Goal: Information Seeking & Learning: Learn about a topic

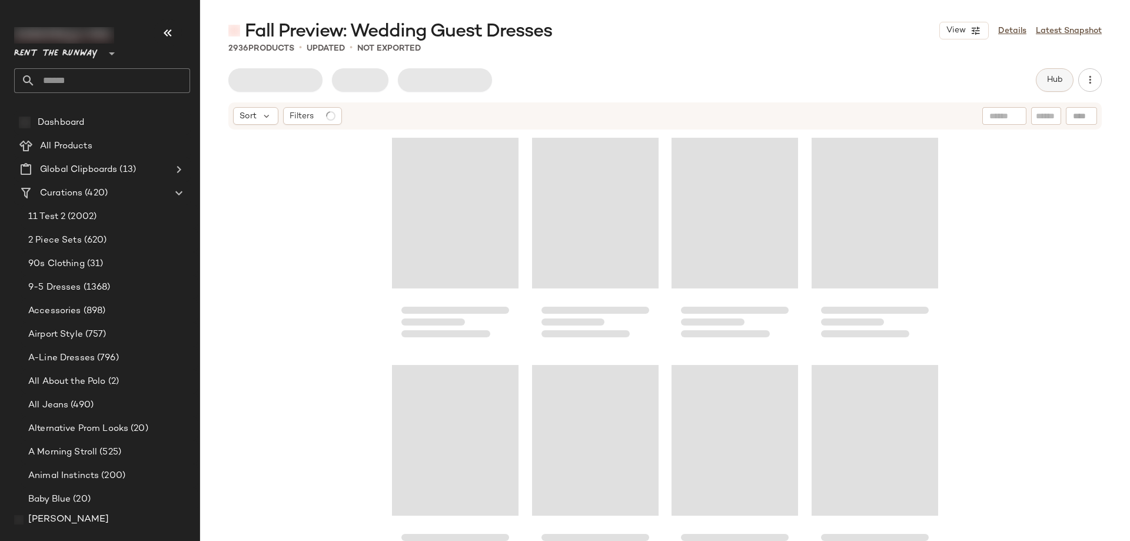
click at [1044, 89] on button "Hub" at bounding box center [1055, 80] width 38 height 24
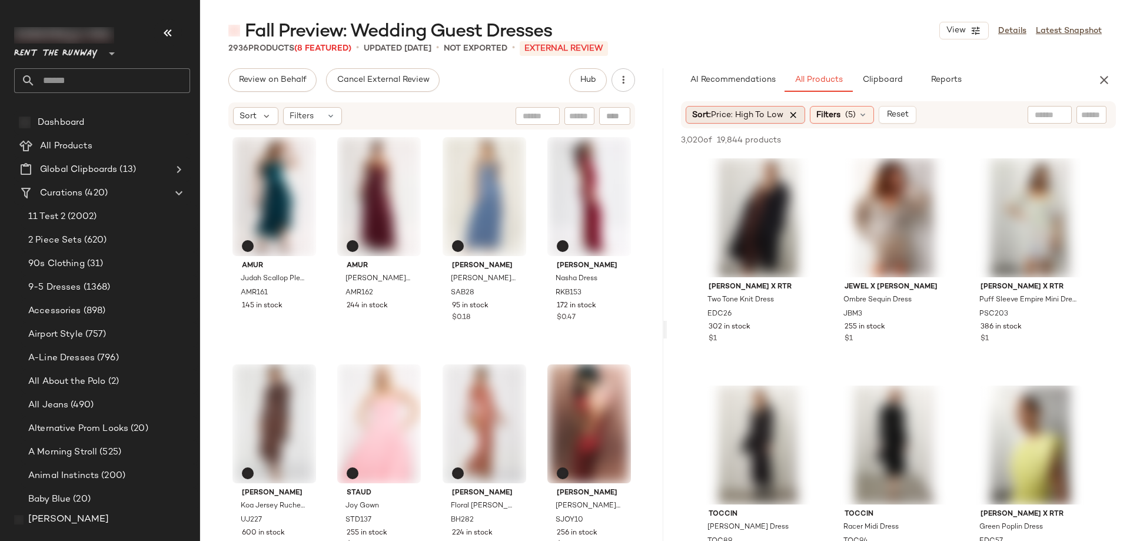
click at [792, 115] on icon at bounding box center [793, 114] width 11 height 11
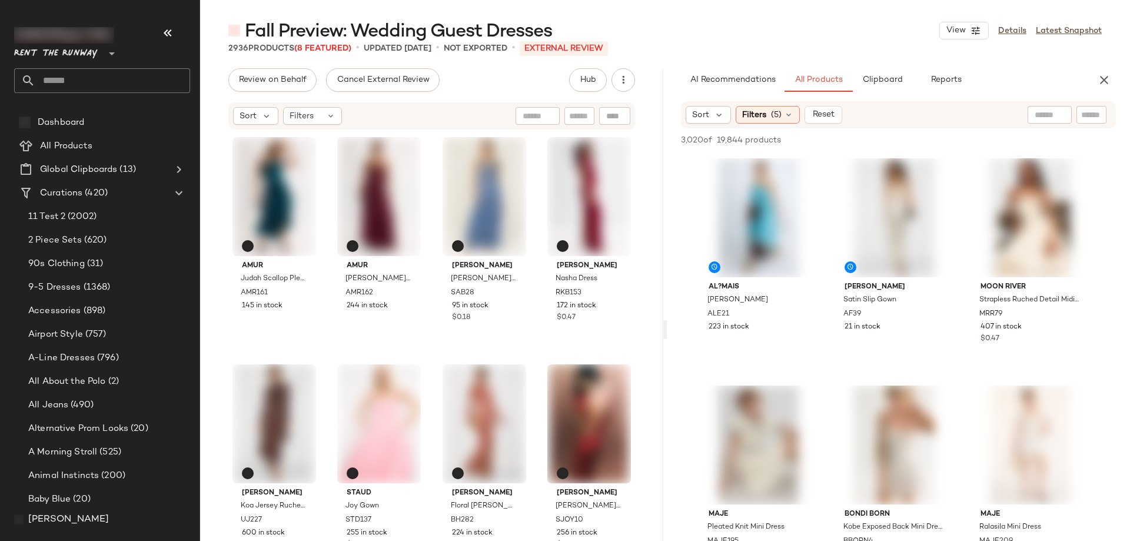
click at [713, 53] on div "2936 Products (8 Featured) • updated [DATE] • Not Exported • External REVIEW" at bounding box center [665, 48] width 930 height 12
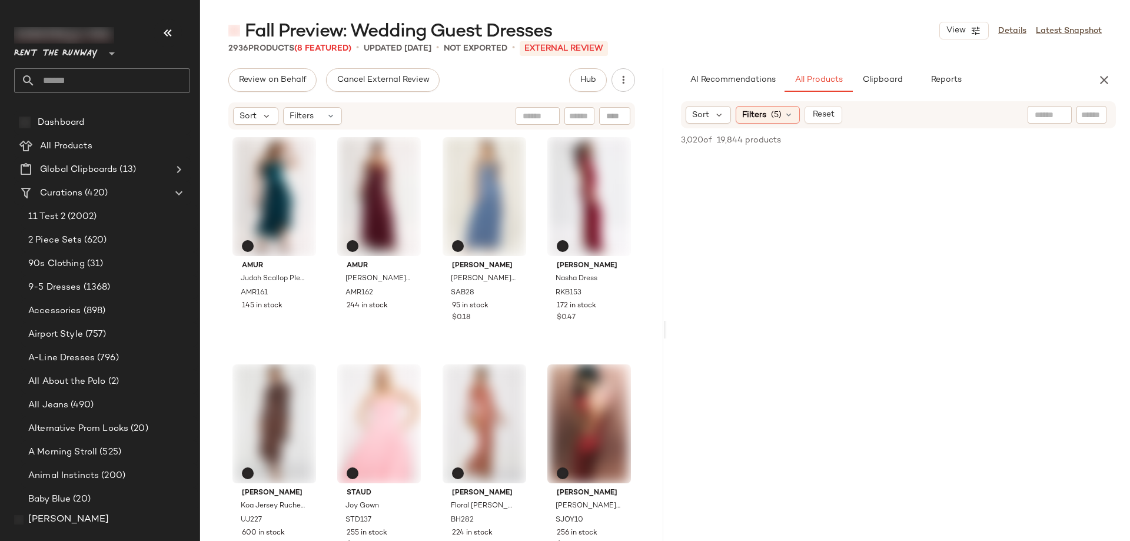
scroll to position [6851, 0]
click at [773, 118] on span "(5)" at bounding box center [776, 115] width 11 height 12
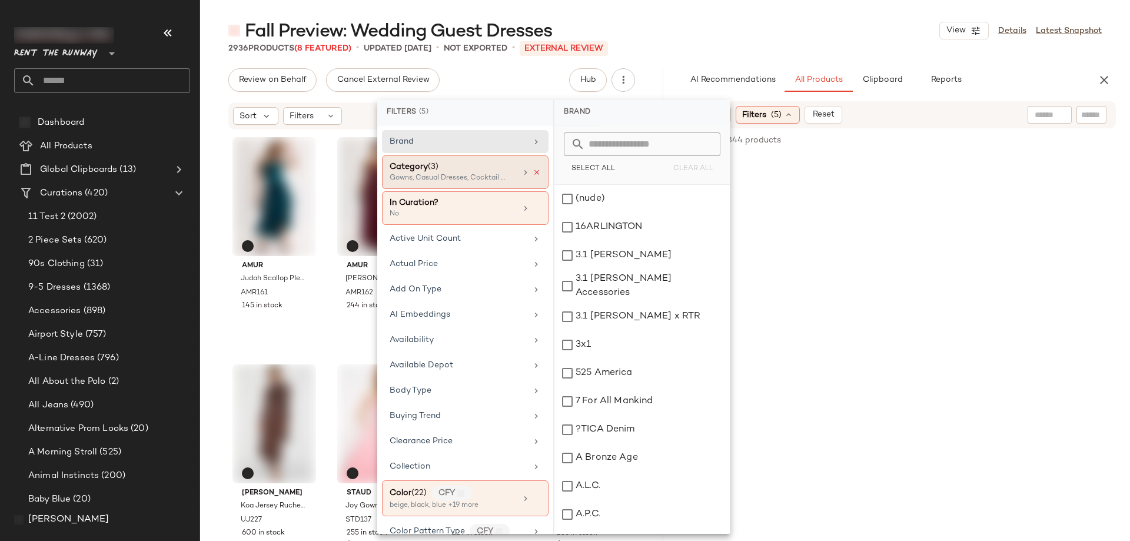
click at [534, 171] on icon at bounding box center [537, 172] width 8 height 8
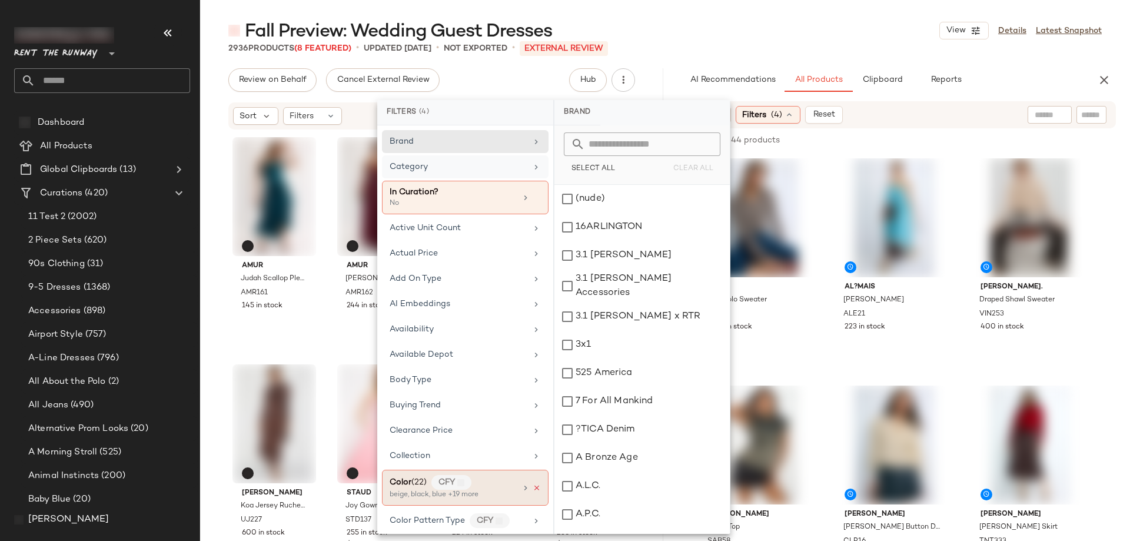
click at [533, 485] on icon at bounding box center [537, 488] width 8 height 8
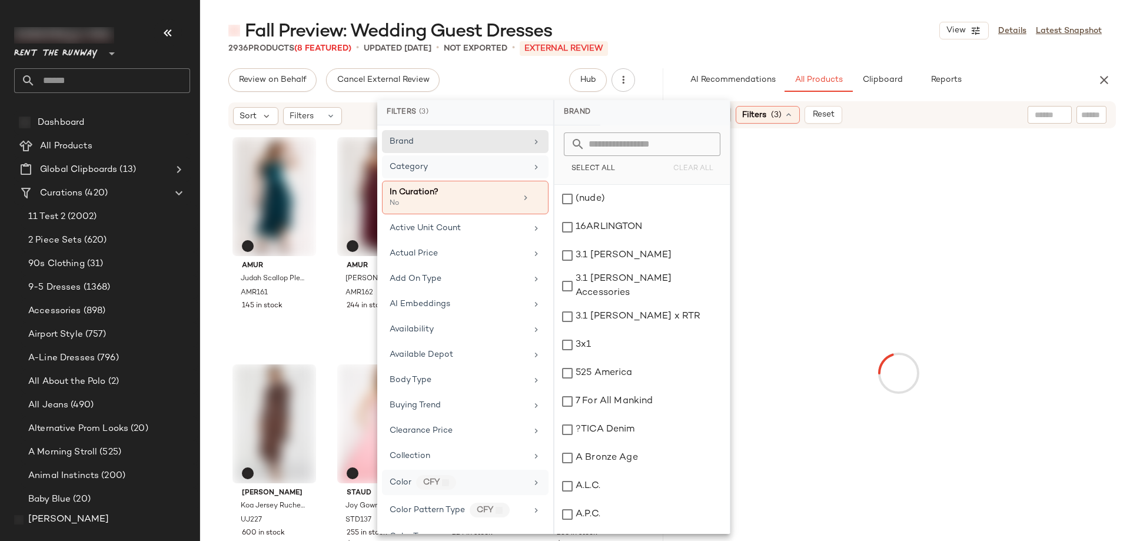
click at [762, 28] on div "Fall Preview: Wedding Guest Dresses View Details Latest Snapshot" at bounding box center [665, 31] width 930 height 24
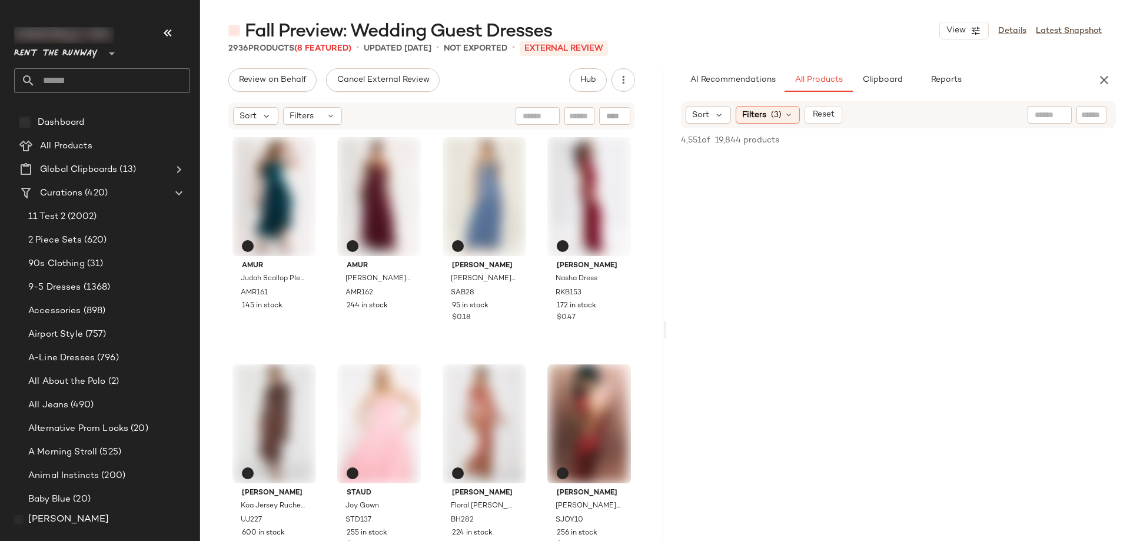
scroll to position [68959, 0]
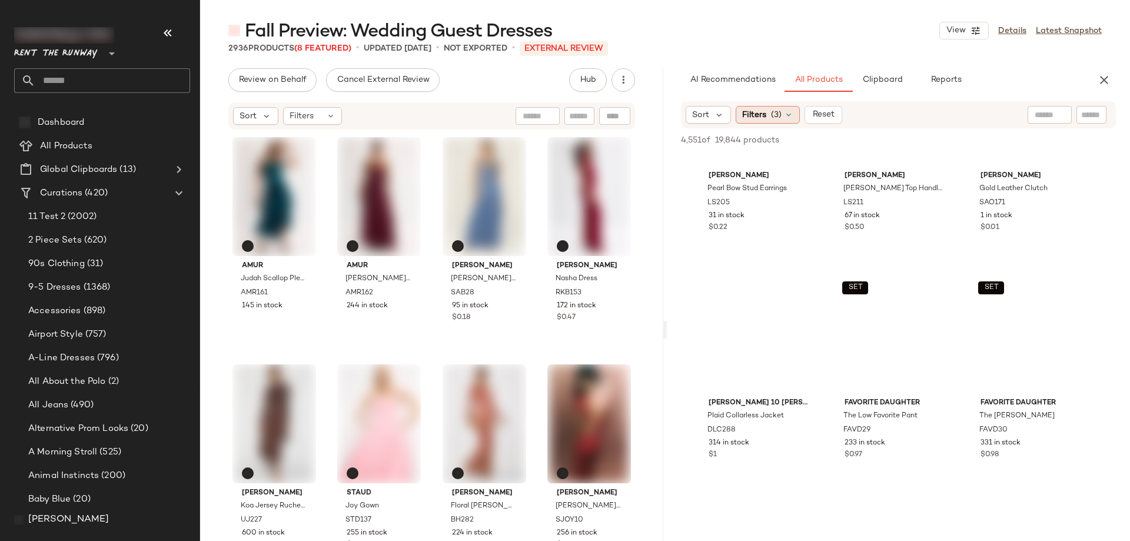
click at [778, 115] on span "(3)" at bounding box center [776, 115] width 11 height 12
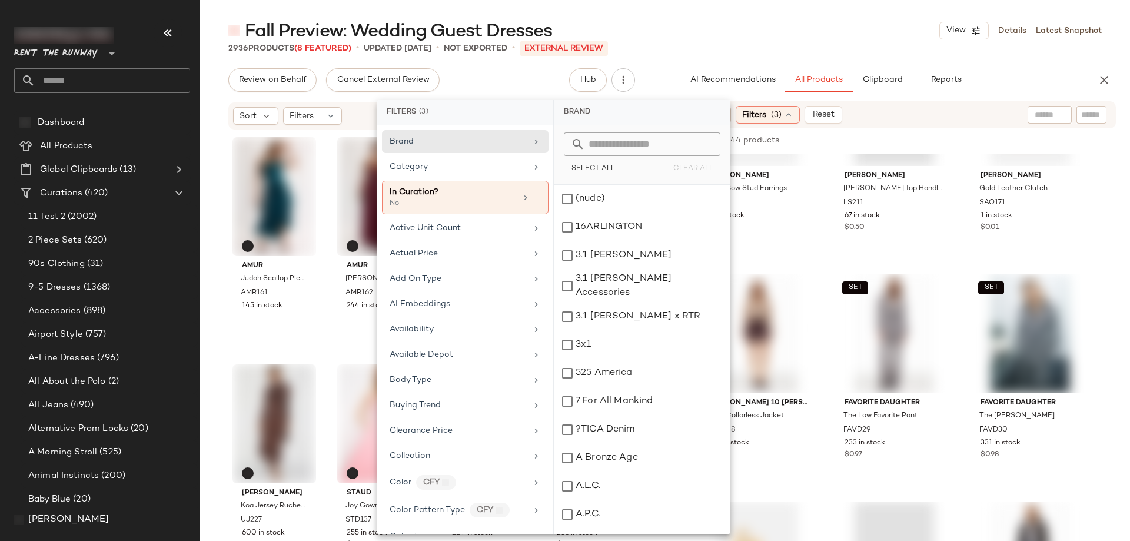
click at [814, 35] on div "Fall Preview: Wedding Guest Dresses View Details Latest Snapshot" at bounding box center [665, 31] width 930 height 24
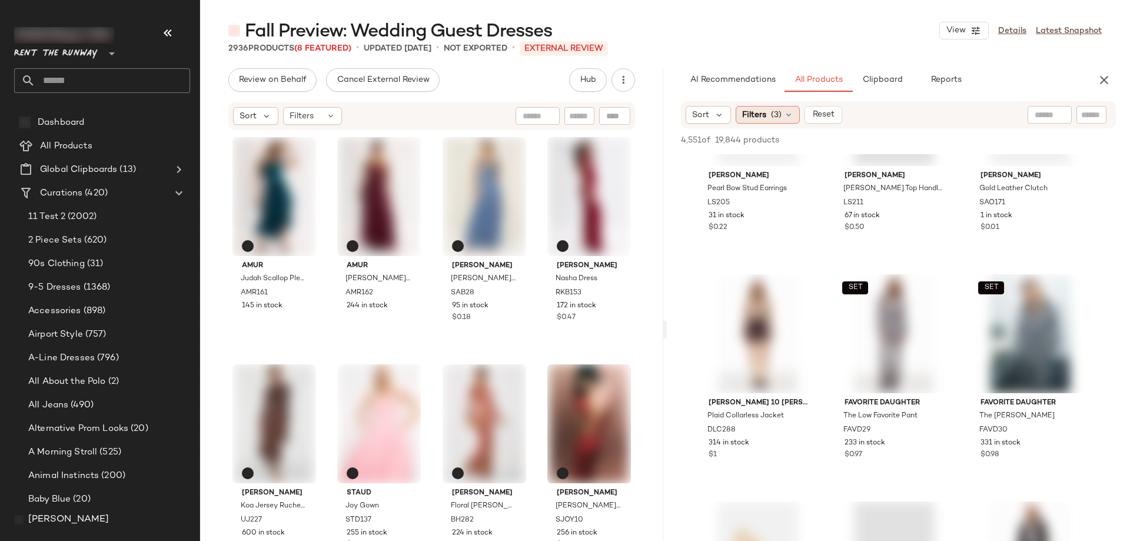
click at [778, 114] on span "(3)" at bounding box center [776, 115] width 11 height 12
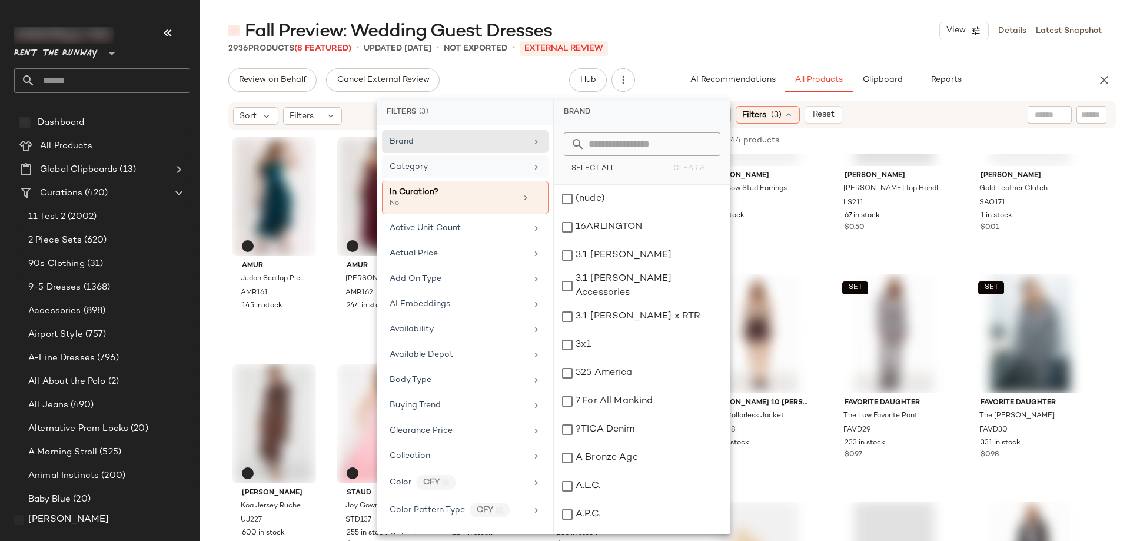
click at [532, 168] on icon at bounding box center [536, 166] width 9 height 9
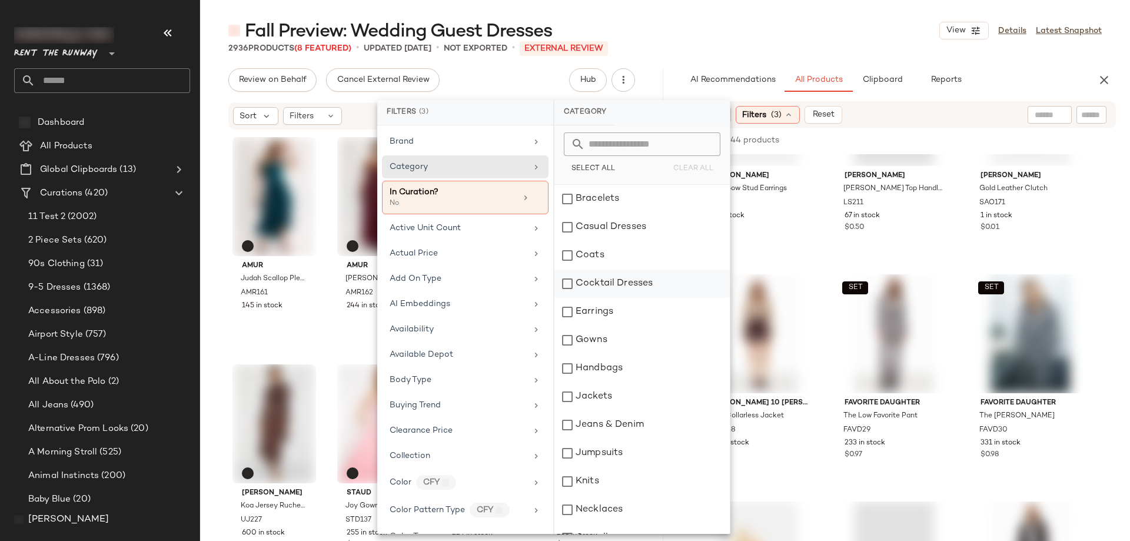
click at [615, 280] on div "Cocktail Dresses" at bounding box center [642, 284] width 175 height 28
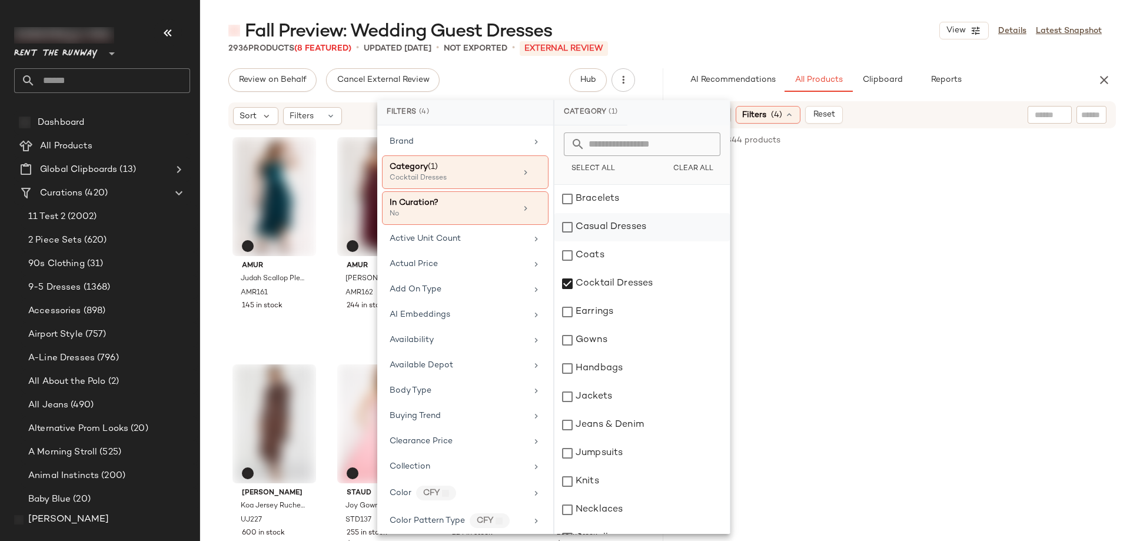
click at [603, 228] on div "Casual Dresses" at bounding box center [642, 227] width 175 height 28
click at [610, 346] on div "Gowns" at bounding box center [642, 340] width 175 height 28
click at [725, 52] on div "2936 Products (8 Featured) • updated [DATE] • Not Exported • External REVIEW" at bounding box center [665, 48] width 930 height 12
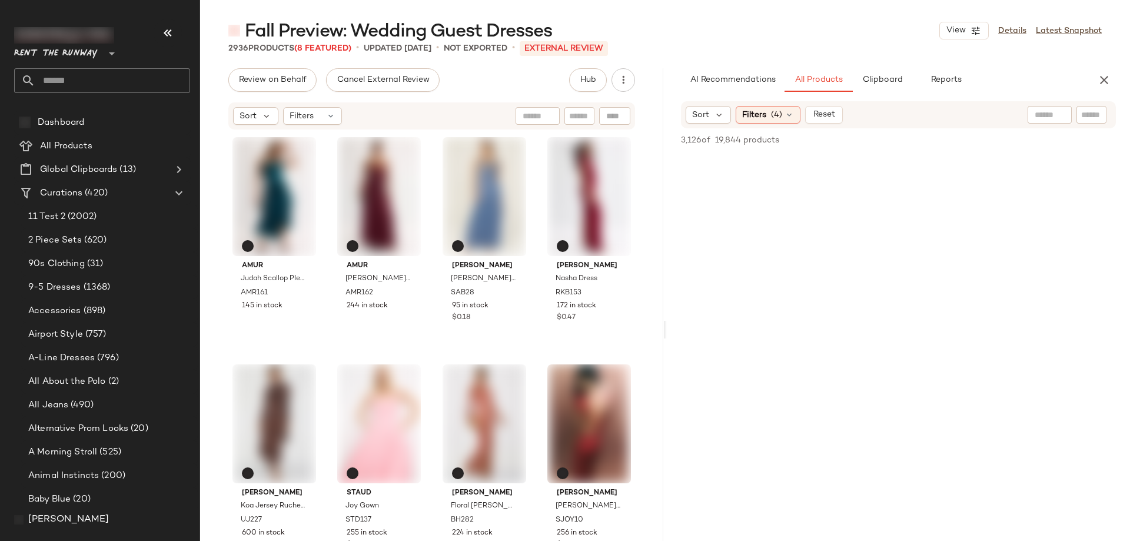
scroll to position [37997, 0]
click at [789, 116] on icon at bounding box center [789, 114] width 9 height 9
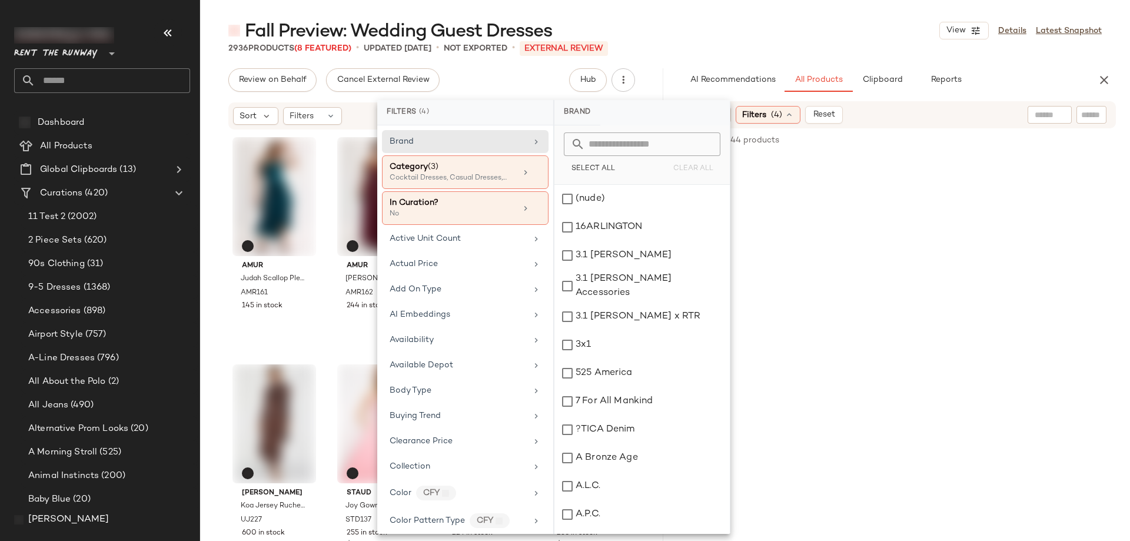
click at [782, 36] on div "Fall Preview: Wedding Guest Dresses View Details Latest Snapshot" at bounding box center [665, 31] width 930 height 24
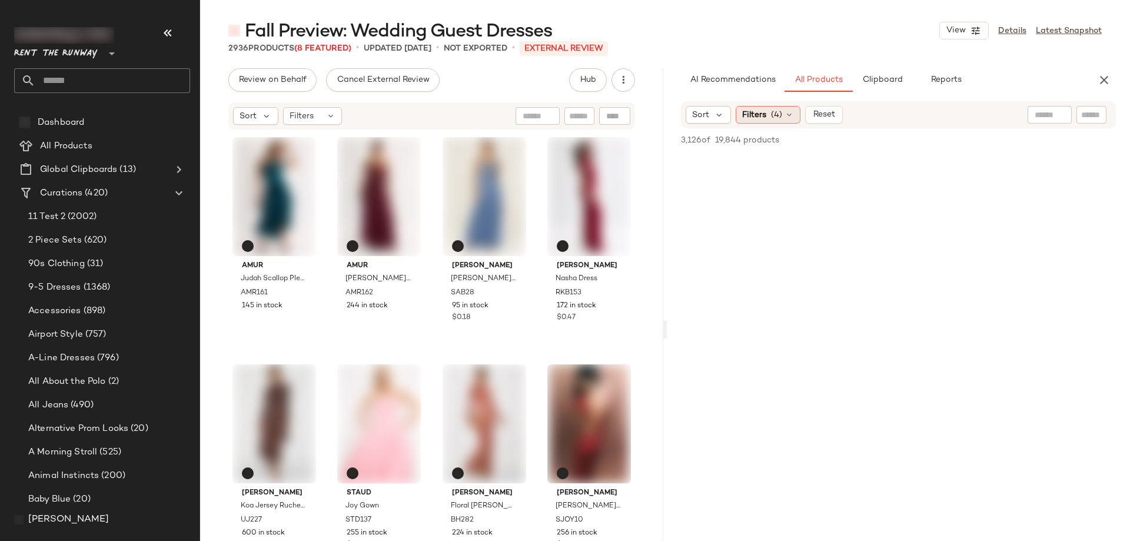
click at [773, 116] on span "(4)" at bounding box center [776, 115] width 11 height 12
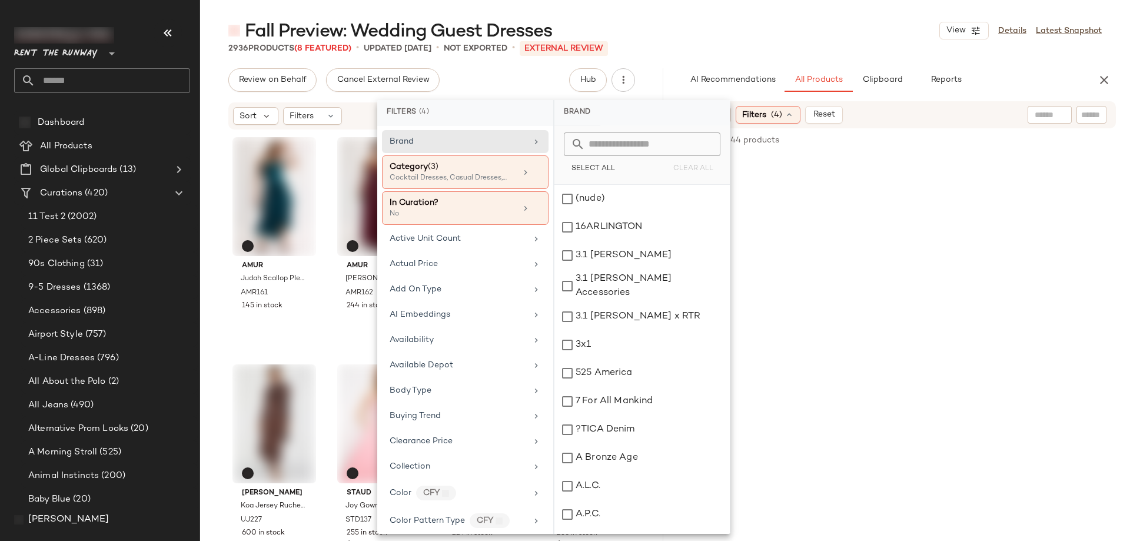
click at [772, 31] on div "Fall Preview: Wedding Guest Dresses View Details Latest Snapshot" at bounding box center [665, 31] width 930 height 24
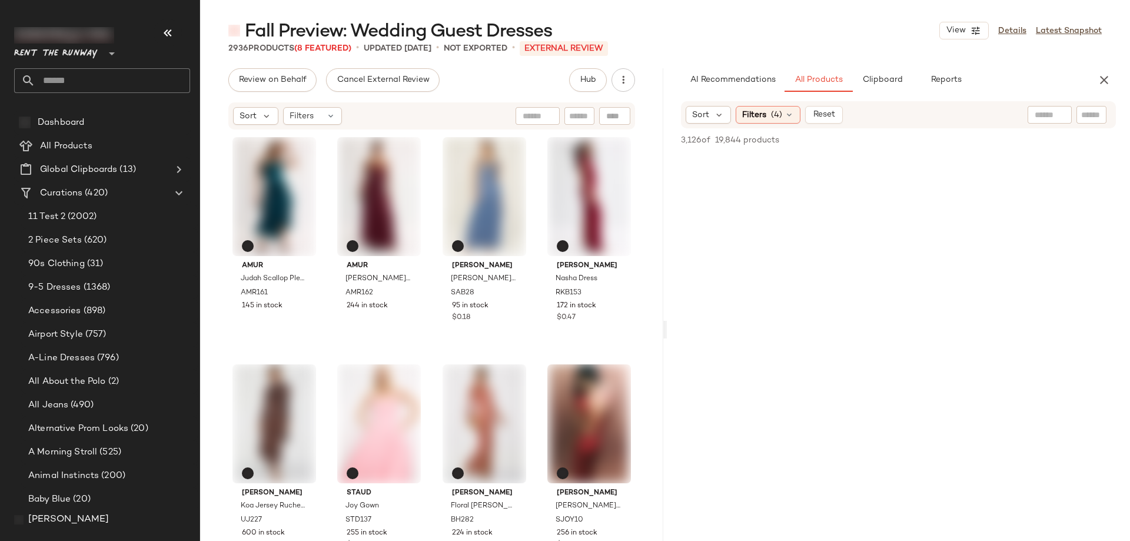
scroll to position [32162, 0]
click at [779, 114] on span "(4)" at bounding box center [776, 115] width 11 height 12
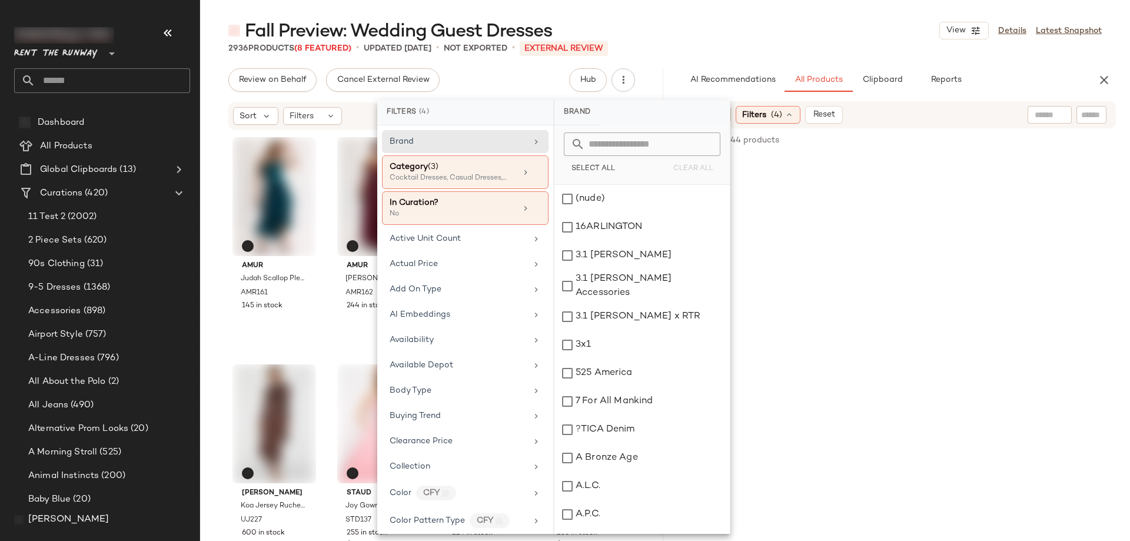
scroll to position [294, 0]
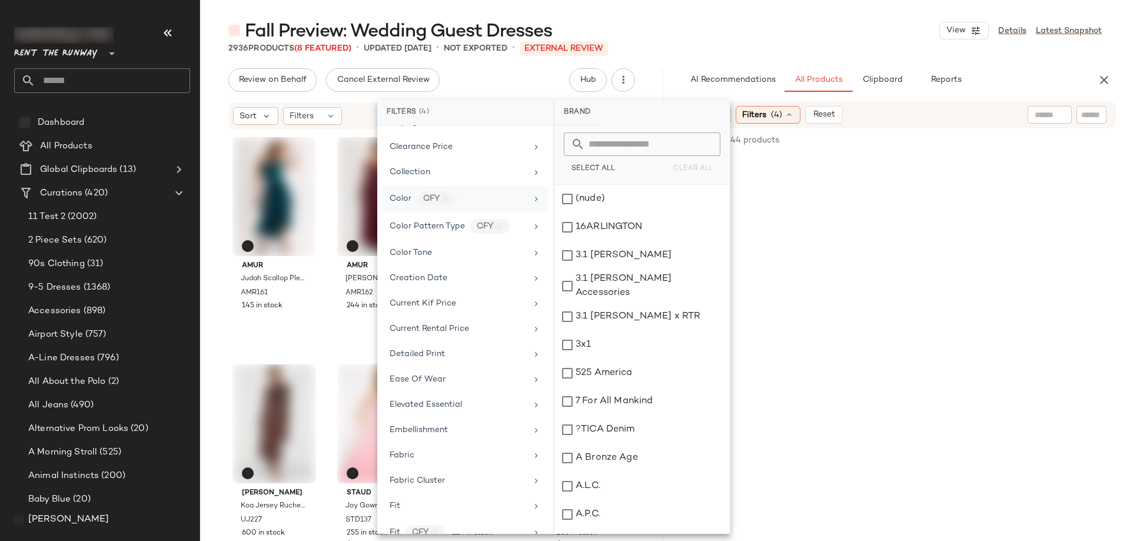
click at [477, 190] on div "Color CFY" at bounding box center [465, 198] width 167 height 25
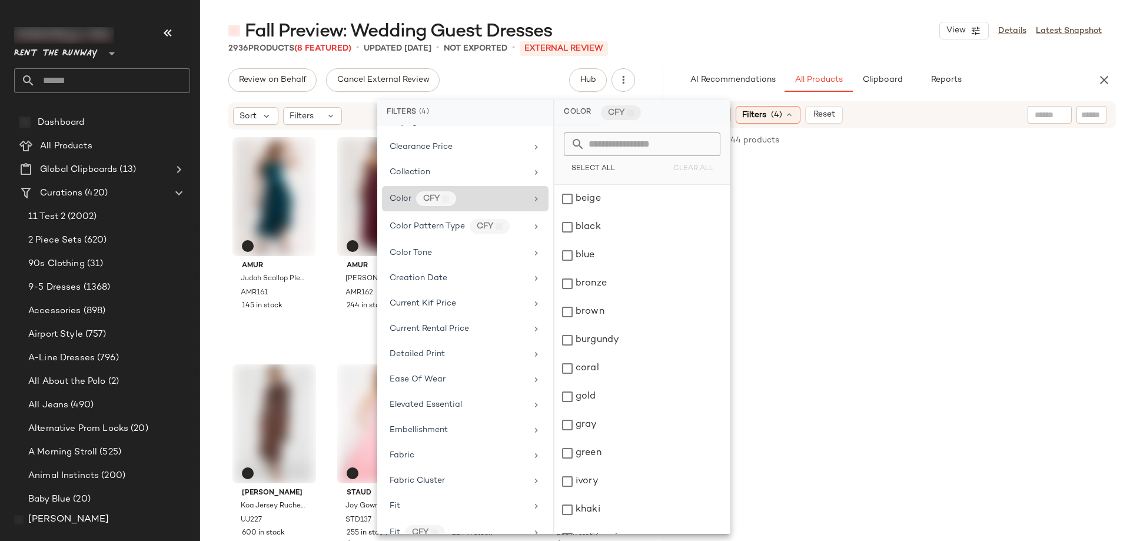
click at [517, 202] on div "Color CFY" at bounding box center [458, 198] width 137 height 15
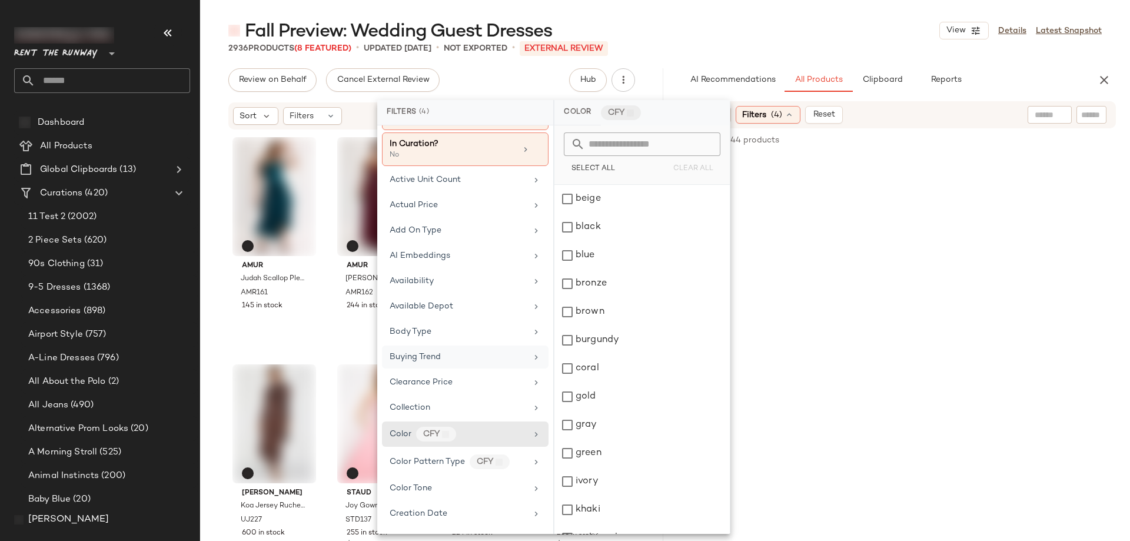
scroll to position [0, 0]
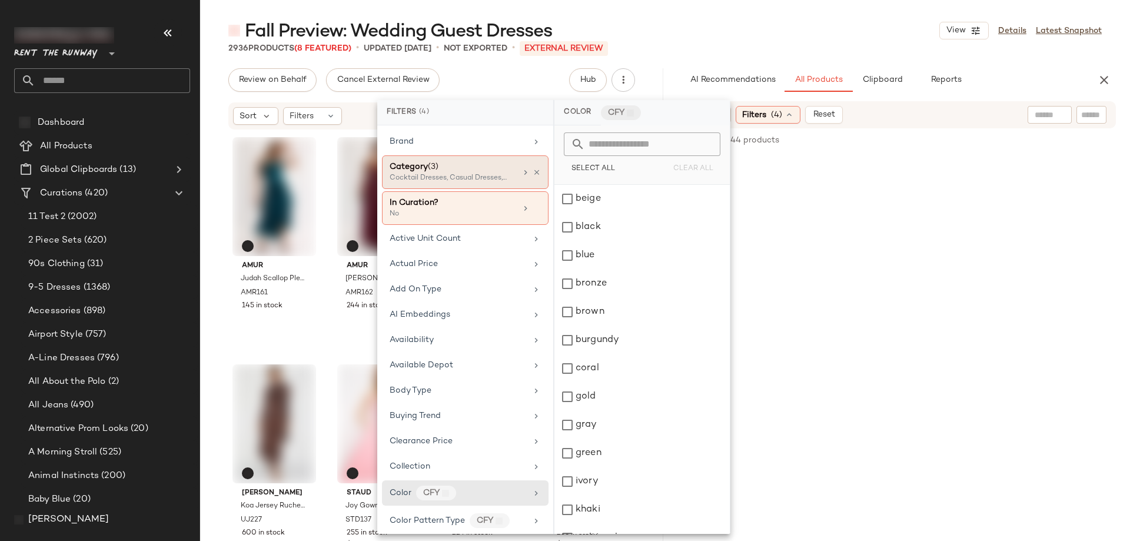
click at [476, 170] on div "Category (3)" at bounding box center [453, 167] width 127 height 12
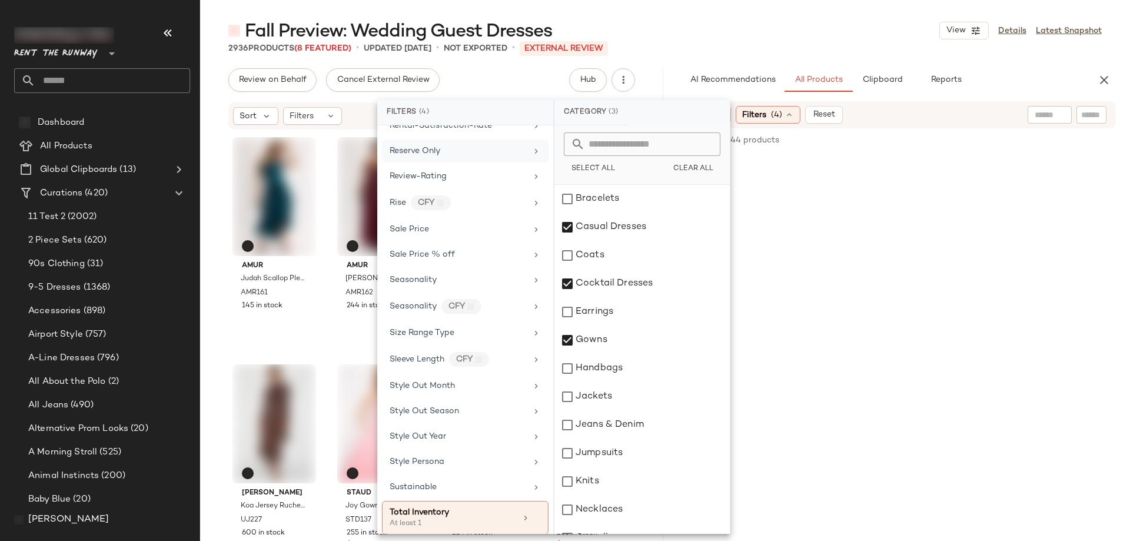
scroll to position [1685, 0]
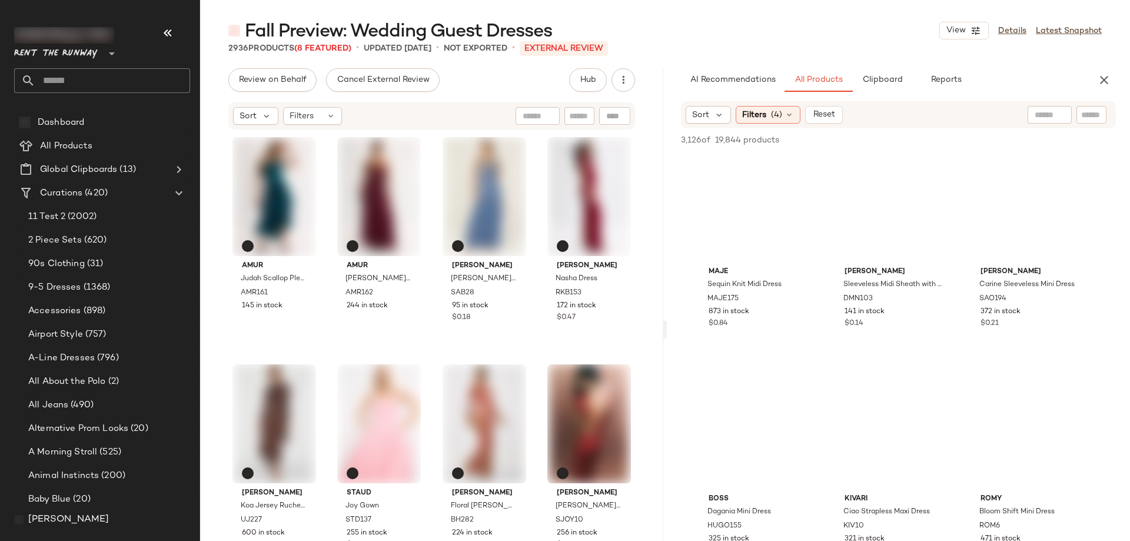
scroll to position [0, 0]
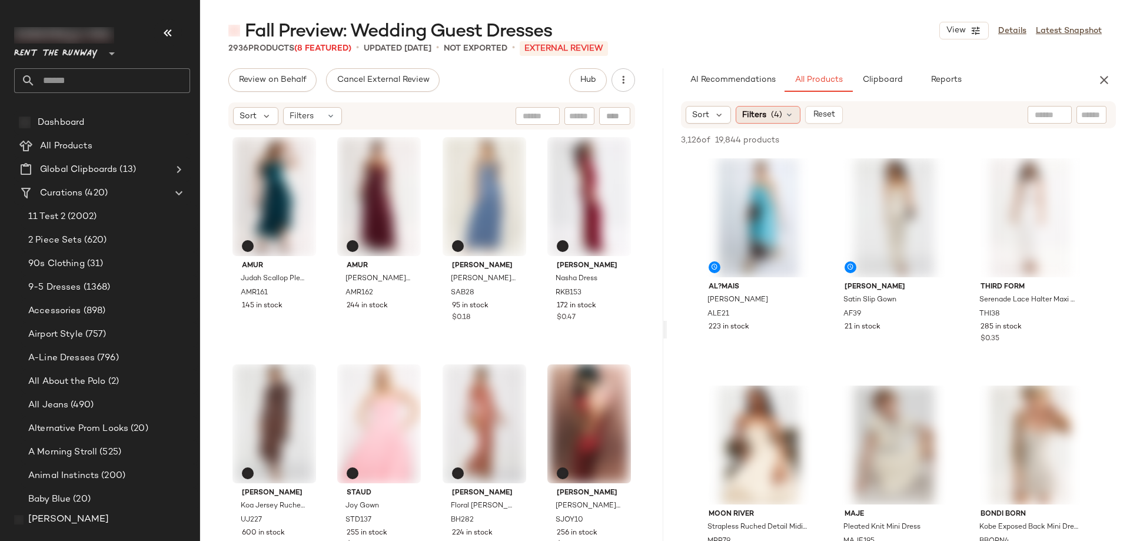
click at [757, 112] on span "Filters" at bounding box center [754, 115] width 24 height 12
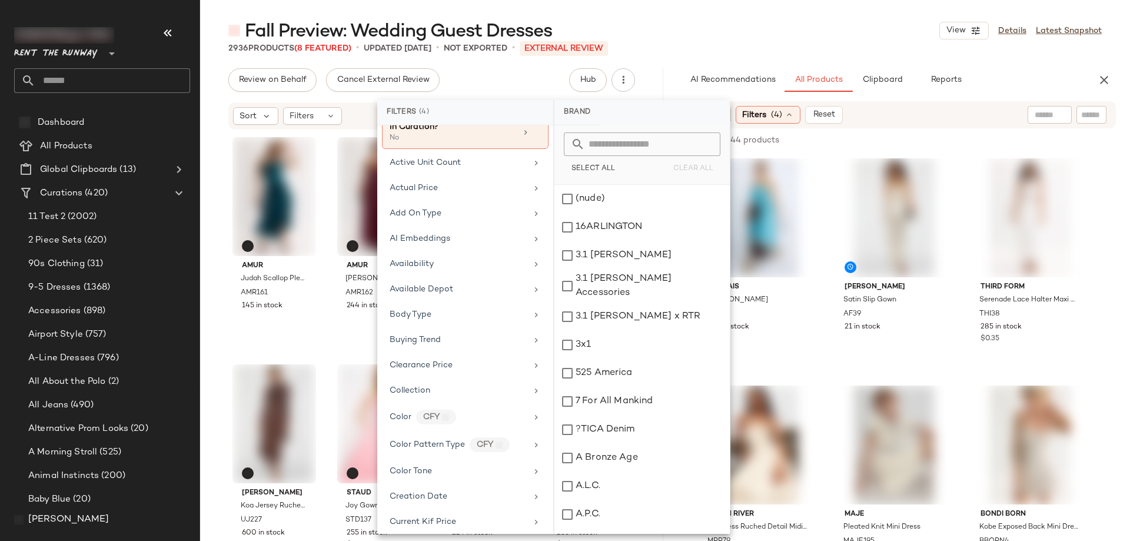
scroll to position [235, 0]
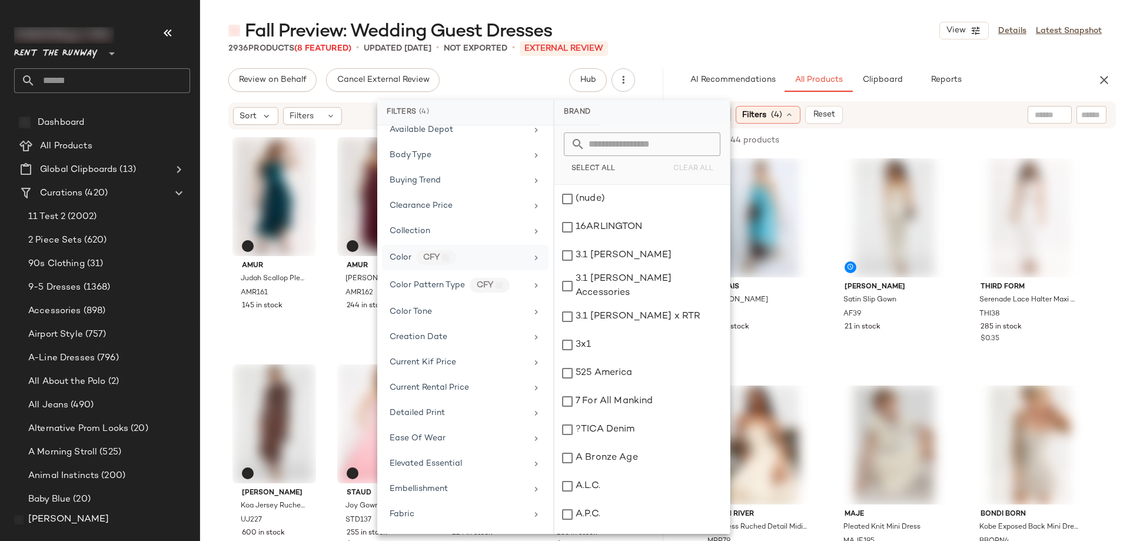
click at [460, 258] on div "Color CFY" at bounding box center [458, 257] width 137 height 15
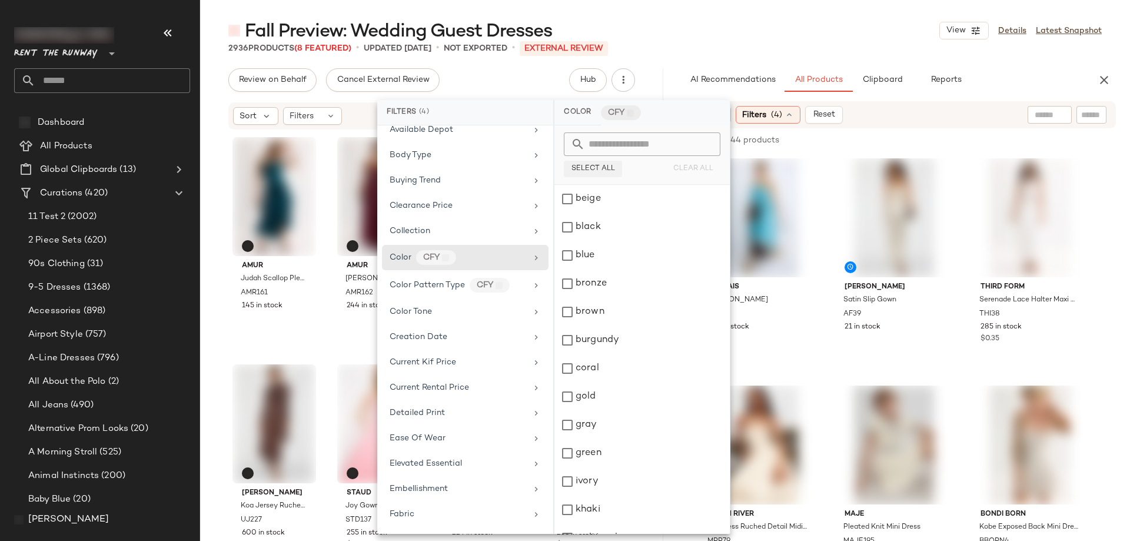
click at [599, 164] on button "Select All" at bounding box center [593, 169] width 58 height 16
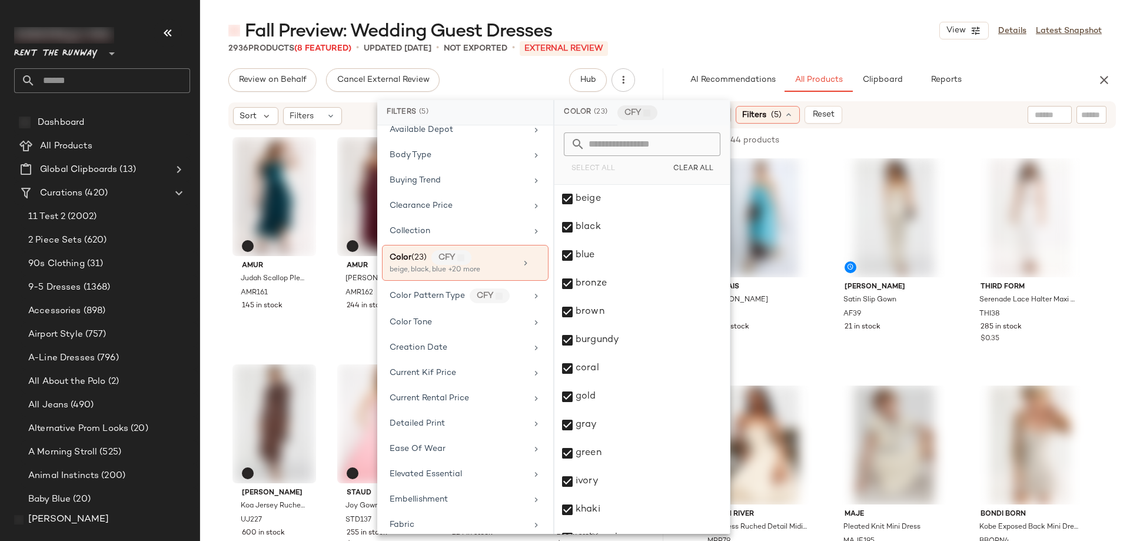
click at [765, 52] on div "2936 Products (8 Featured) • updated [DATE] • Not Exported • External REVIEW" at bounding box center [665, 48] width 930 height 12
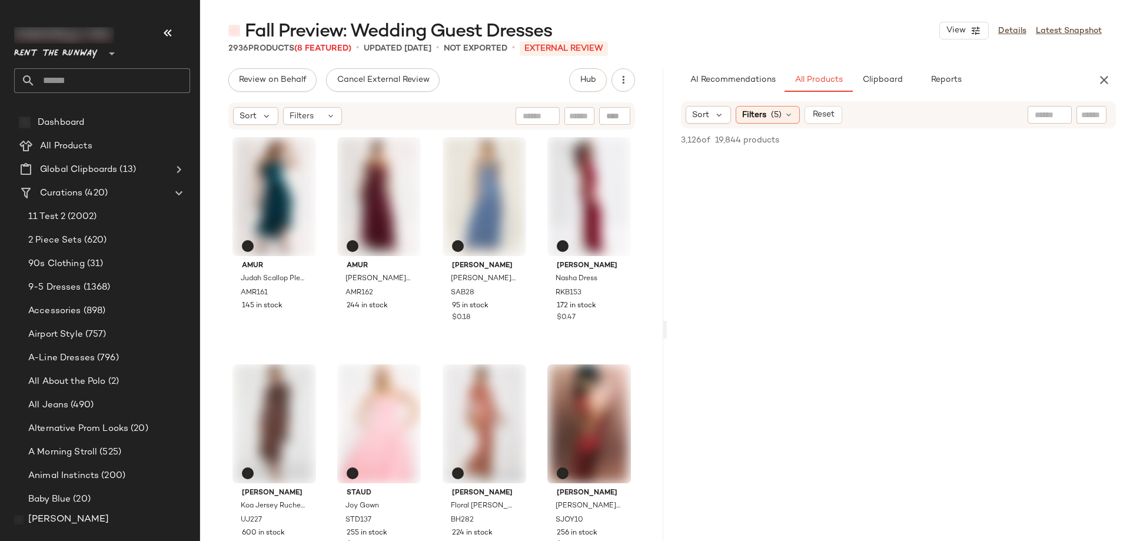
scroll to position [0, 0]
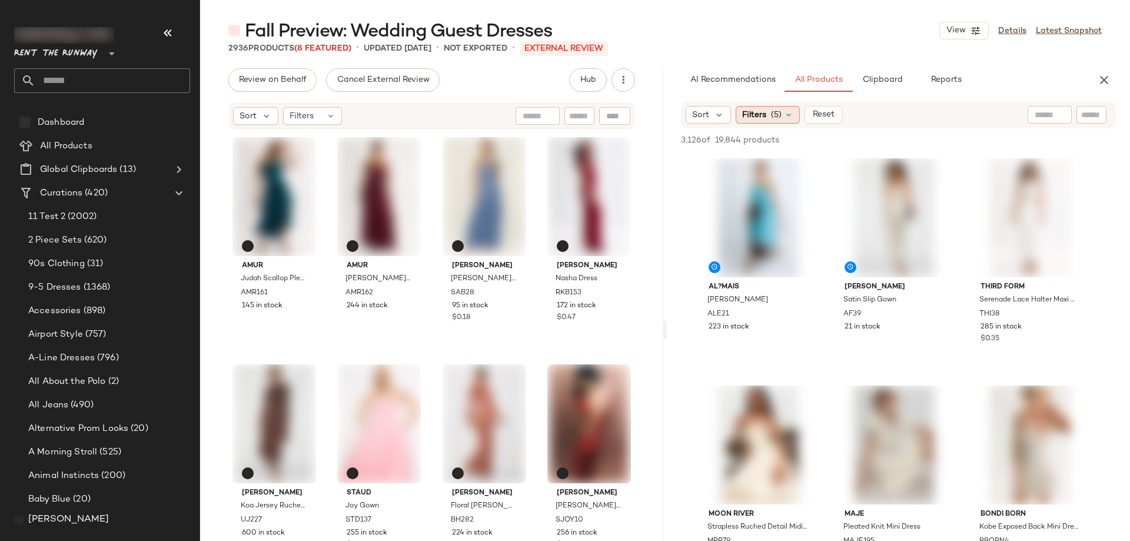
click at [767, 116] on div "Filters (5)" at bounding box center [768, 115] width 64 height 18
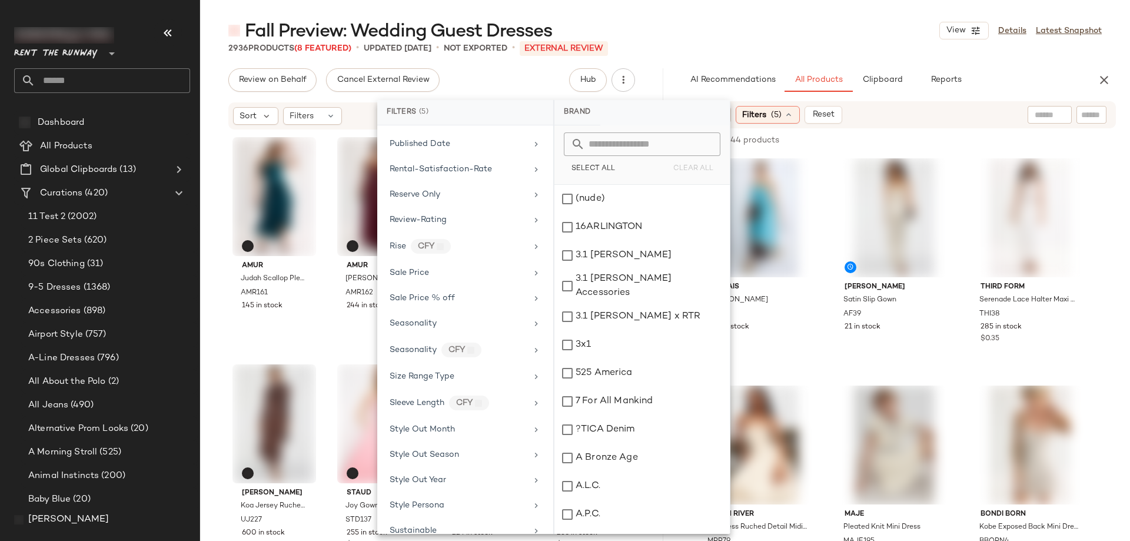
scroll to position [1696, 0]
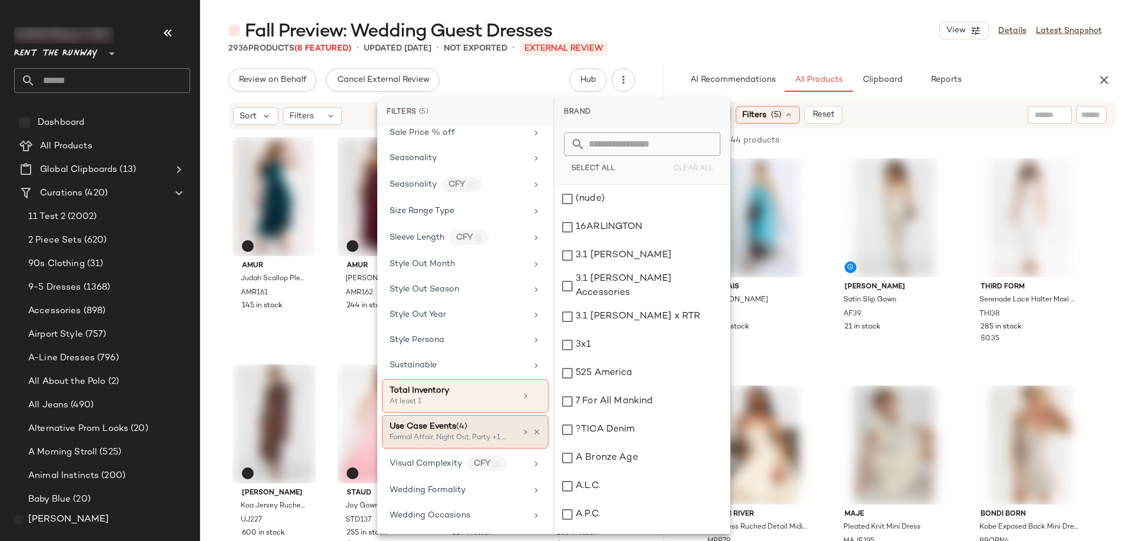
click at [467, 424] on span "(4)" at bounding box center [461, 426] width 11 height 9
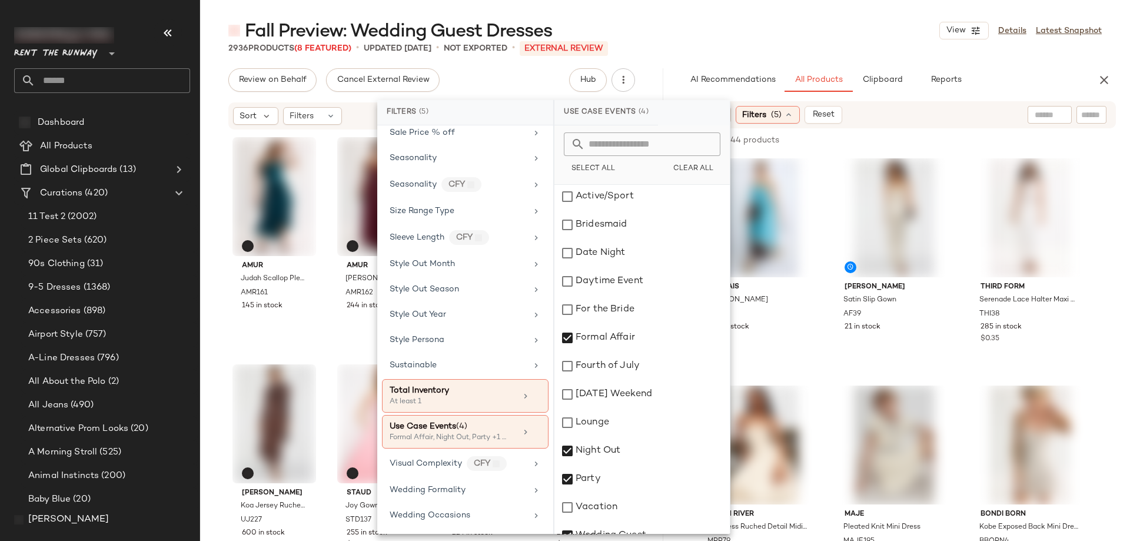
scroll to position [0, 0]
click at [842, 35] on div "Fall Preview: Wedding Guest Dresses View Details Latest Snapshot" at bounding box center [665, 31] width 930 height 24
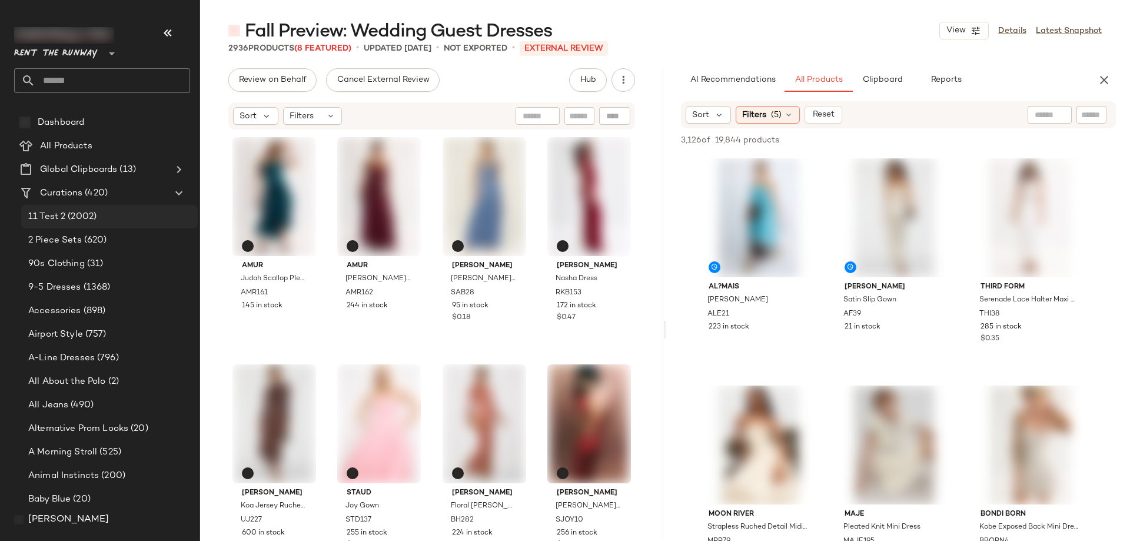
click at [116, 213] on div "11 Test 2 (2002)" at bounding box center [109, 217] width 168 height 14
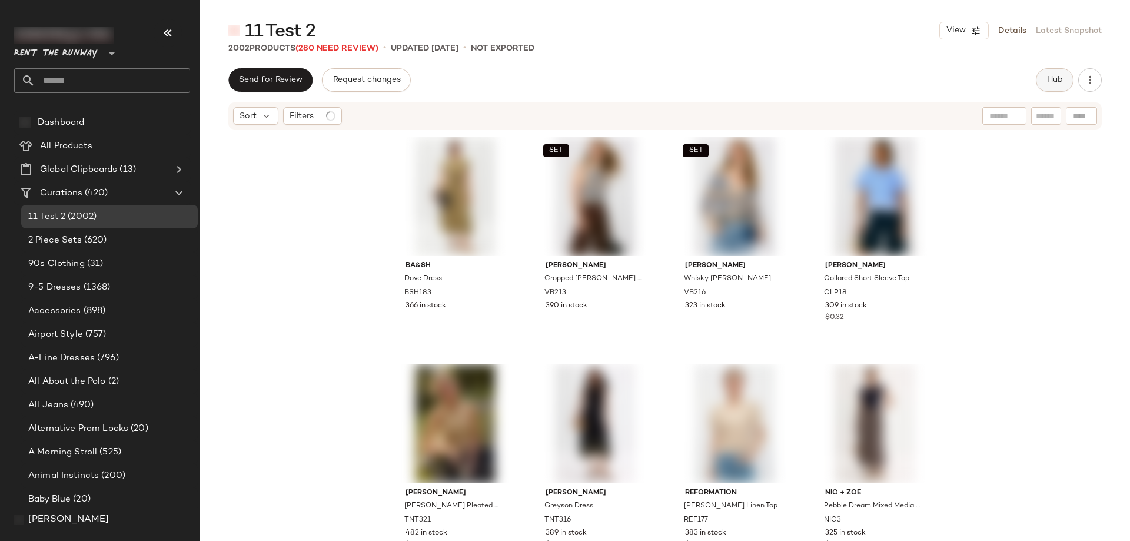
click at [1057, 78] on span "Hub" at bounding box center [1055, 79] width 16 height 9
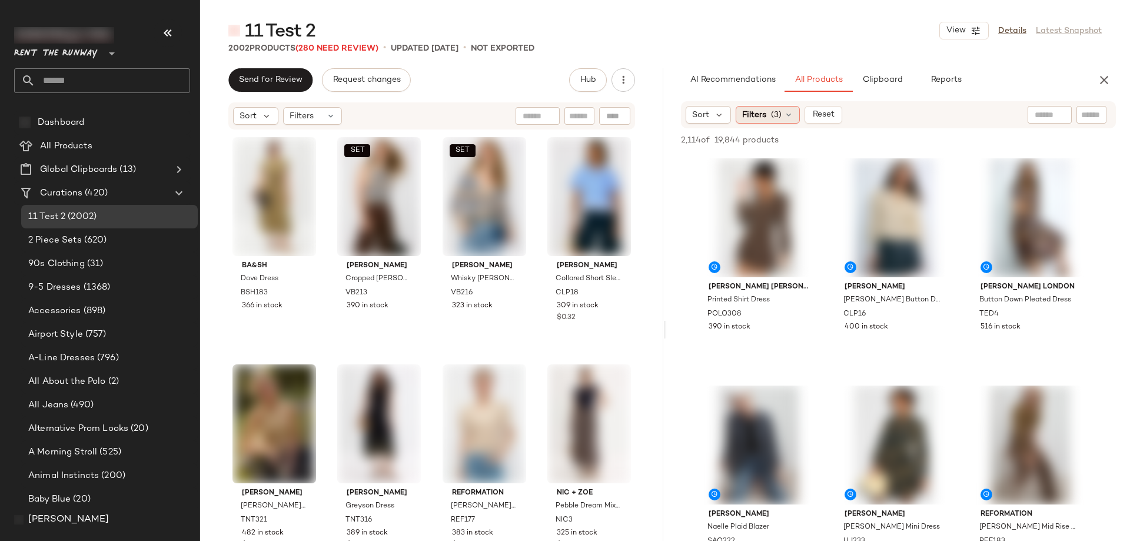
click at [756, 122] on div "Filters (3)" at bounding box center [768, 115] width 64 height 18
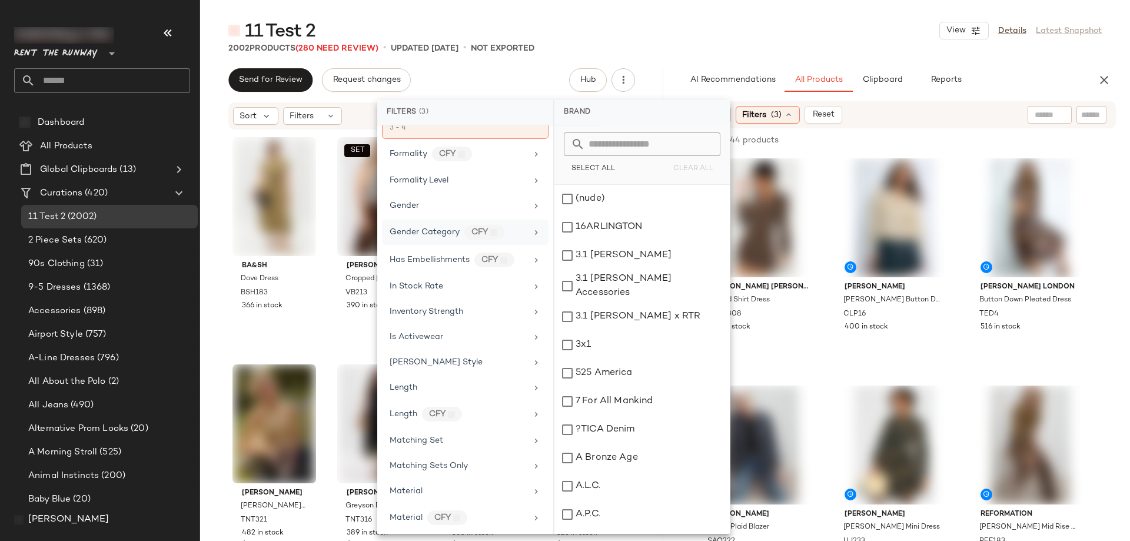
scroll to position [706, 0]
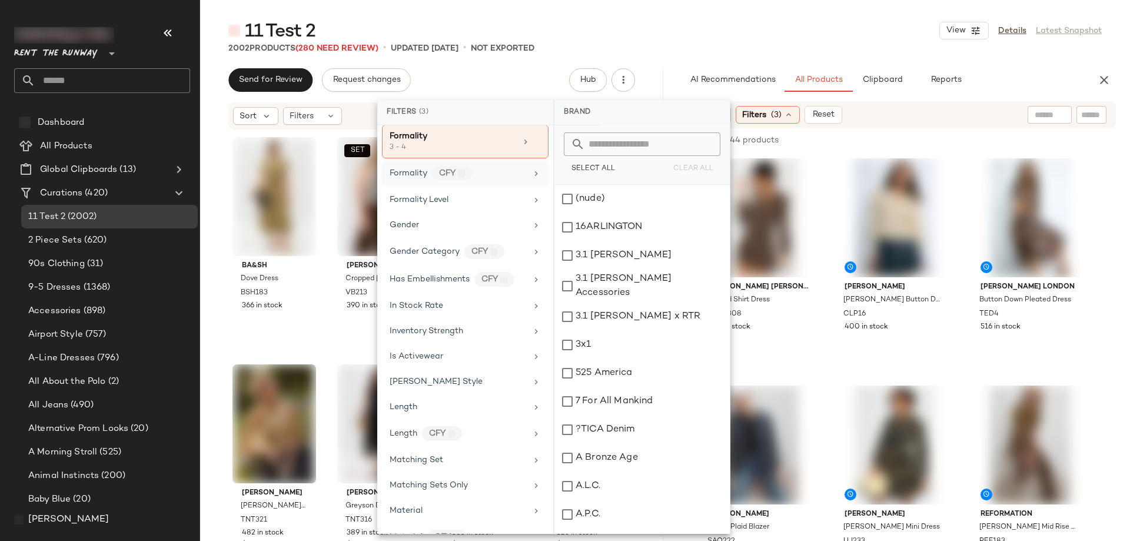
drag, startPoint x: 529, startPoint y: 139, endPoint x: 527, endPoint y: 154, distance: 15.4
click at [533, 139] on icon at bounding box center [537, 142] width 8 height 8
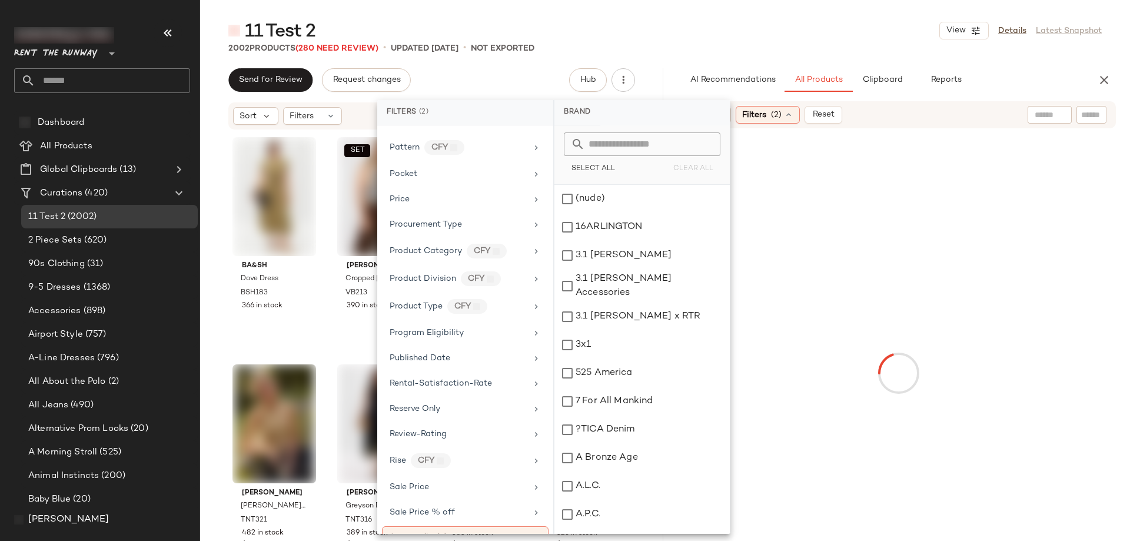
scroll to position [1648, 0]
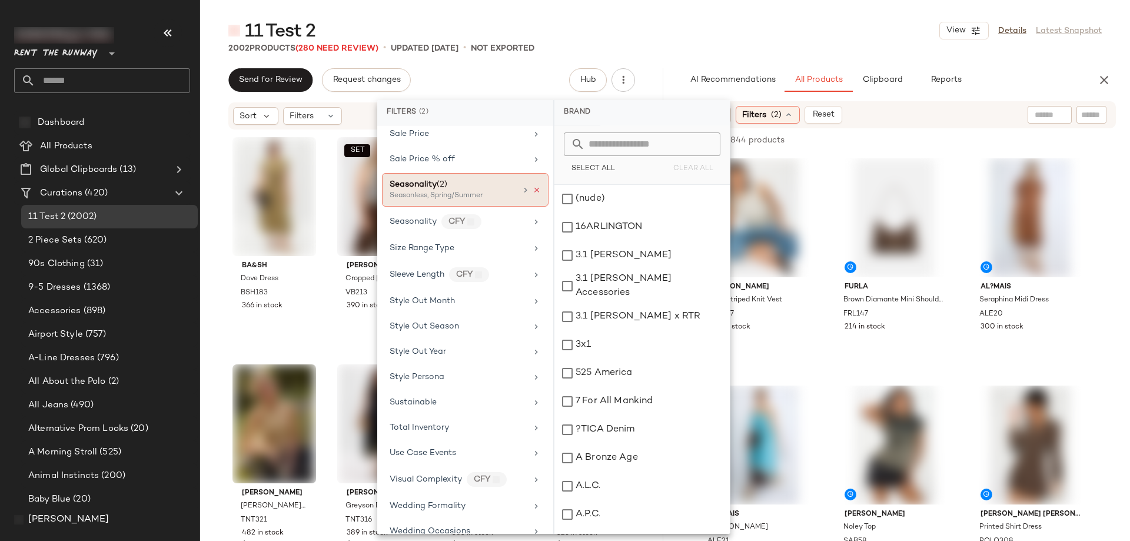
click at [534, 190] on icon at bounding box center [537, 190] width 8 height 8
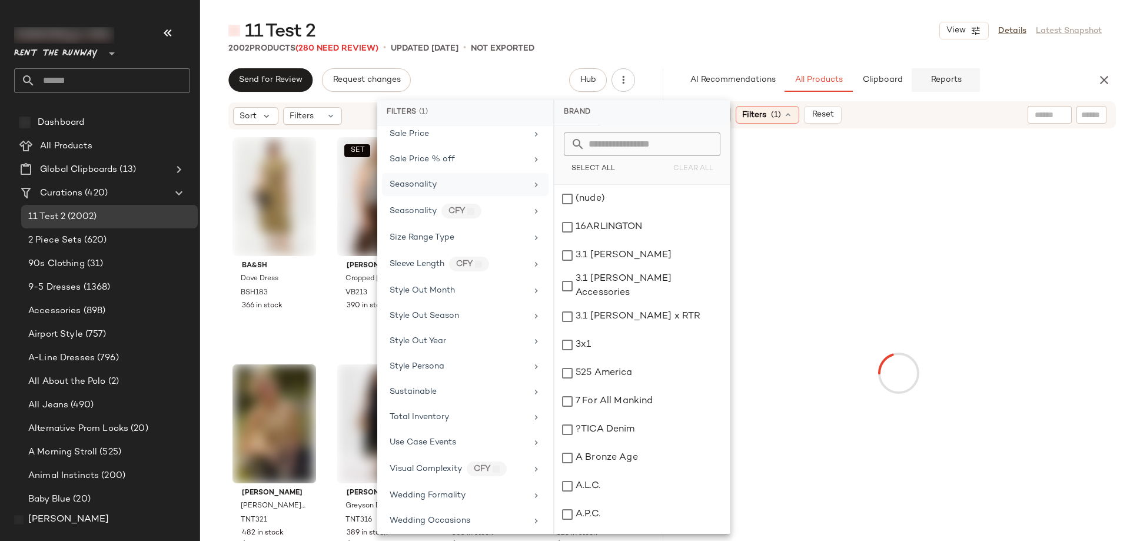
click at [828, 38] on div "11 Test 2 View Details Latest Snapshot" at bounding box center [665, 31] width 930 height 24
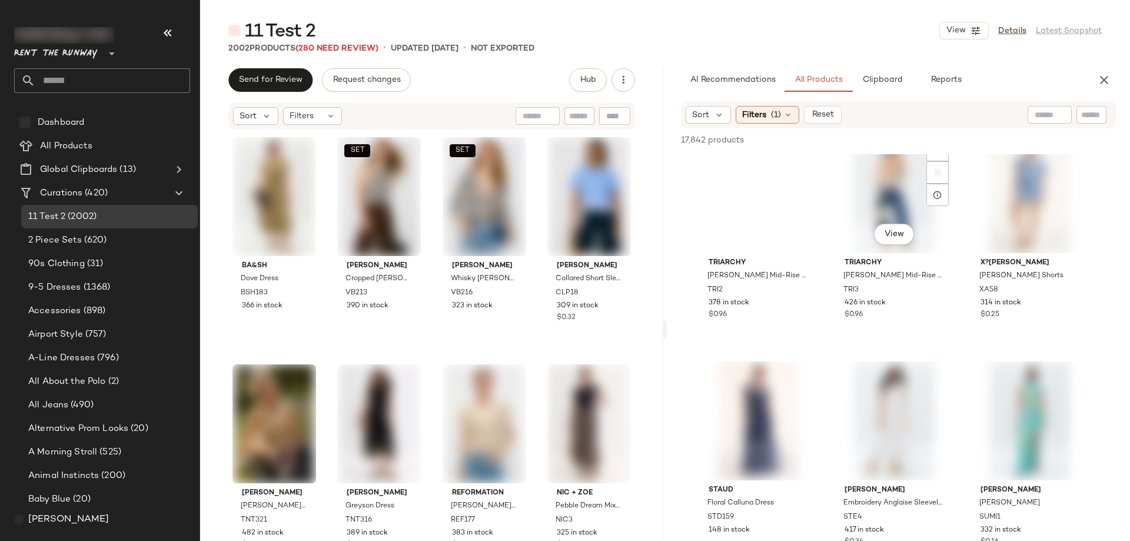
scroll to position [40520, 0]
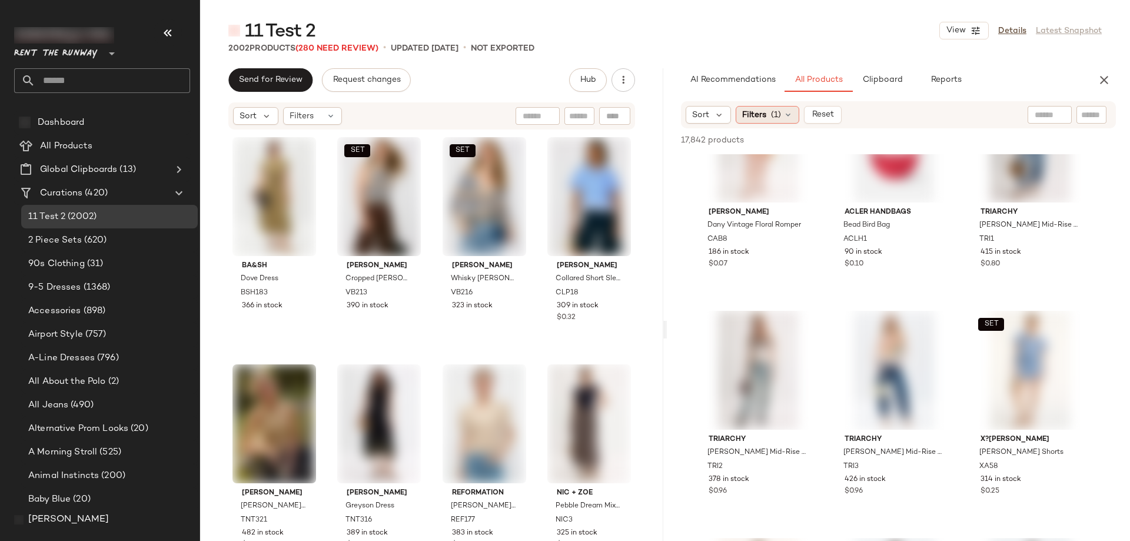
click at [762, 117] on span "Filters" at bounding box center [754, 115] width 24 height 12
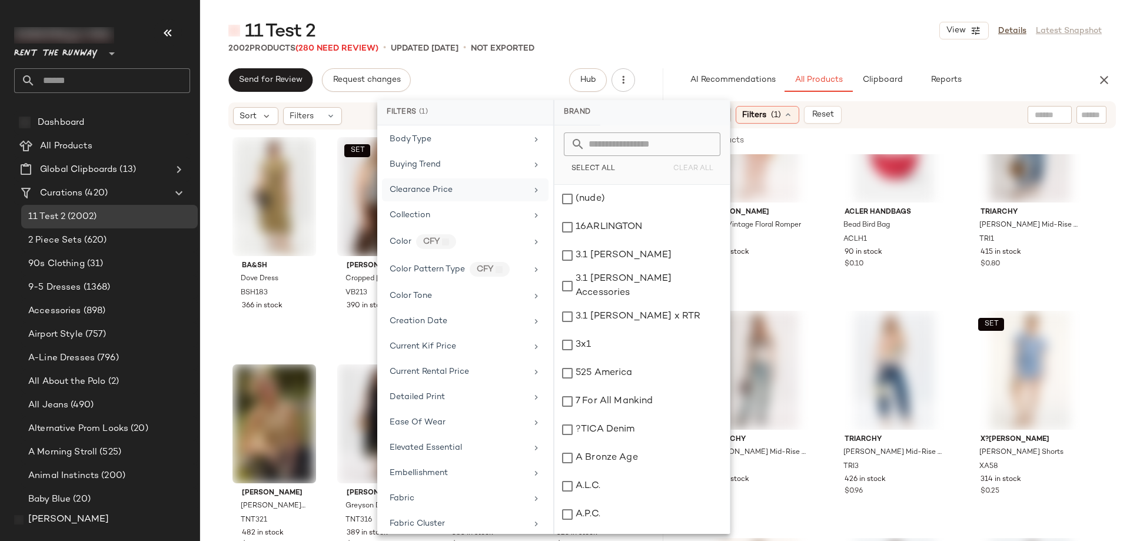
scroll to position [0, 0]
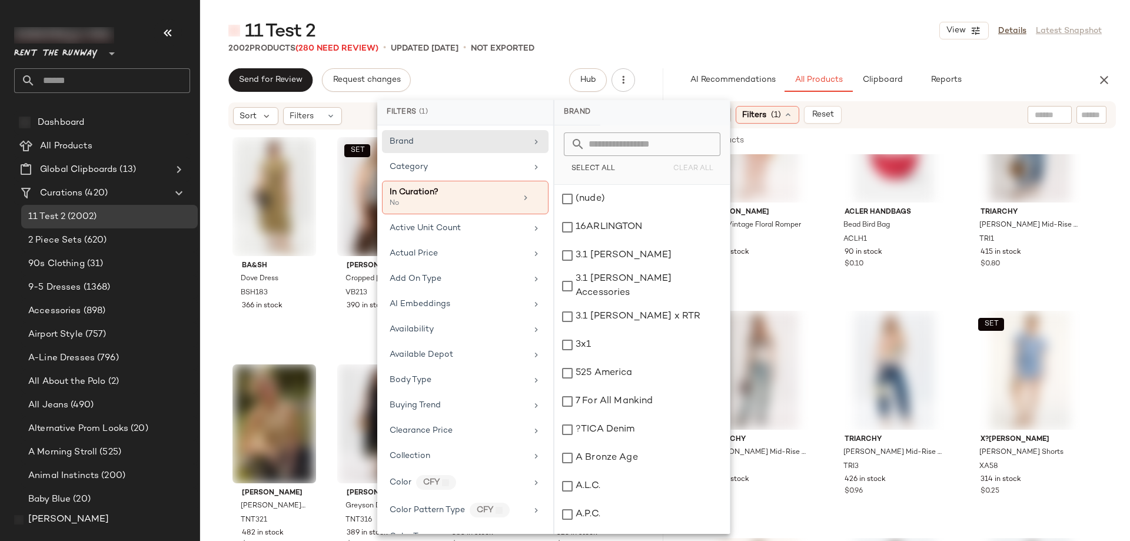
click at [709, 24] on div "11 Test 2 View Details Latest Snapshot" at bounding box center [665, 31] width 930 height 24
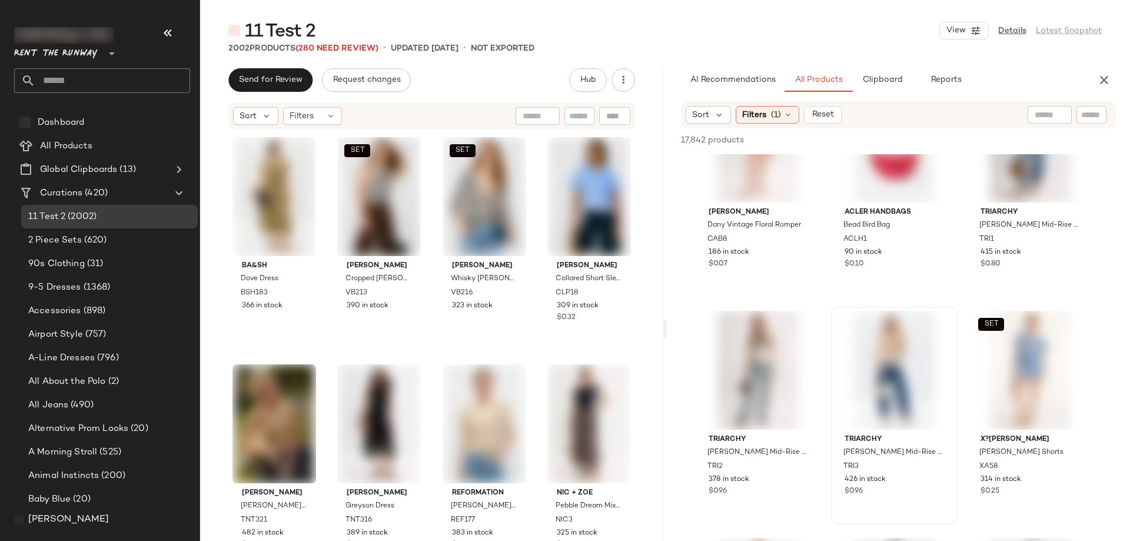
drag, startPoint x: 779, startPoint y: 32, endPoint x: 835, endPoint y: 322, distance: 295.0
click at [835, 324] on div "[PERSON_NAME] Cropped Mid-Rise Straight Leg TRI3 426 in stock $0.96" at bounding box center [894, 415] width 124 height 215
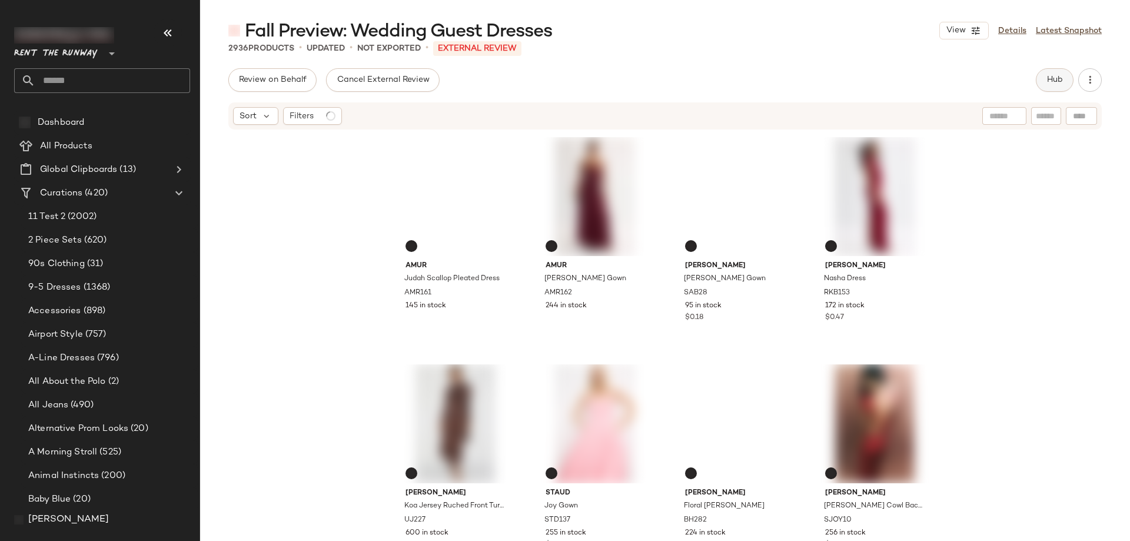
click at [1058, 84] on span "Hub" at bounding box center [1055, 79] width 16 height 9
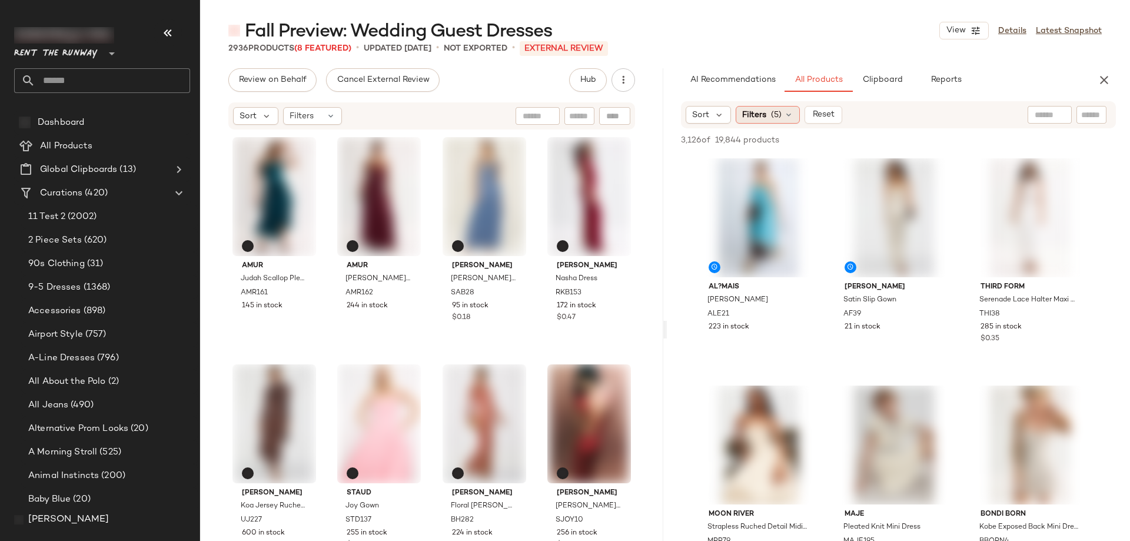
click at [783, 113] on div "Filters (5)" at bounding box center [768, 115] width 64 height 18
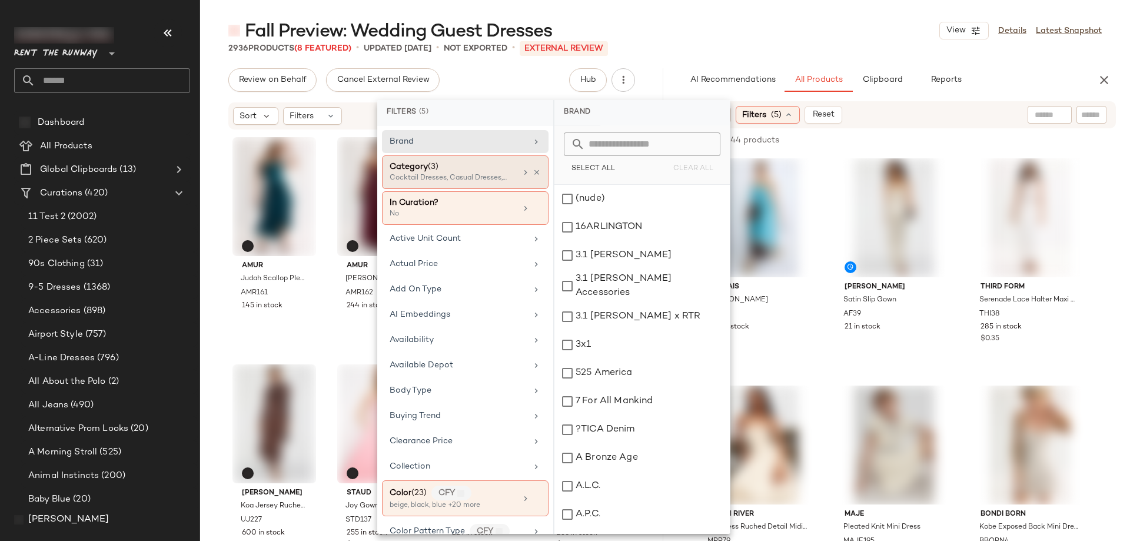
click at [483, 174] on div "Cocktail Dresses, Casual Dresses, Gowns" at bounding box center [449, 178] width 118 height 11
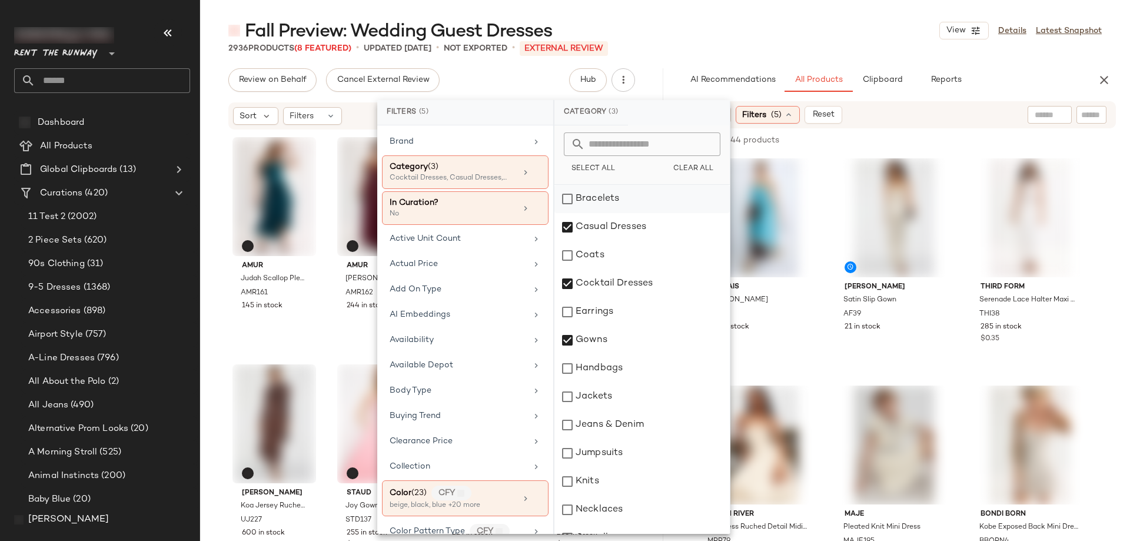
click at [572, 196] on div "Bracelets" at bounding box center [642, 199] width 175 height 28
click at [894, 115] on div "Sort Filters (5) Reset" at bounding box center [822, 115] width 273 height 18
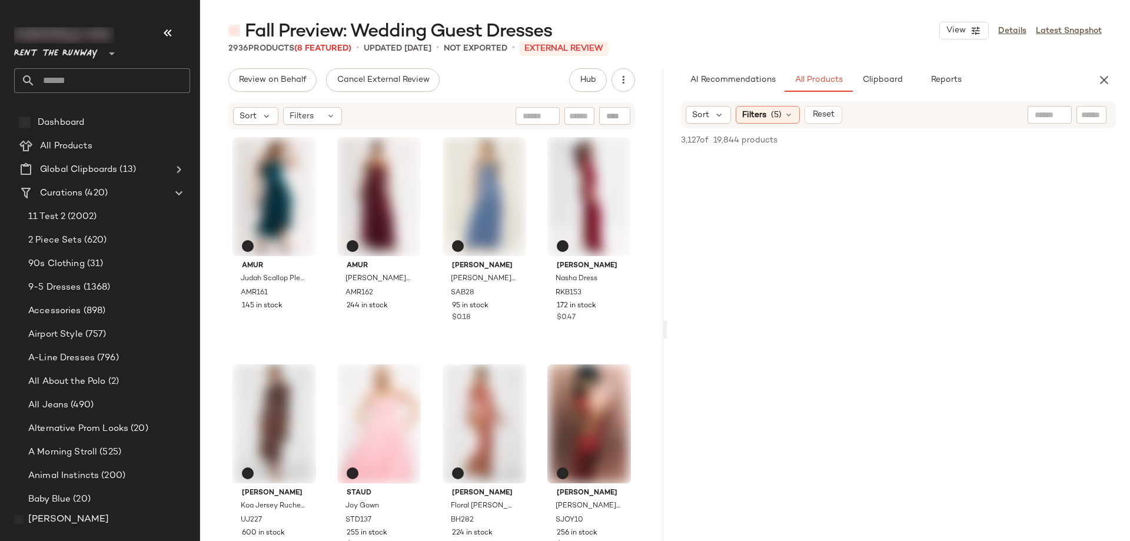
scroll to position [30051, 0]
click at [92, 254] on div "90s Clothing (31)" at bounding box center [109, 264] width 177 height 24
